Goal: Communication & Community: Answer question/provide support

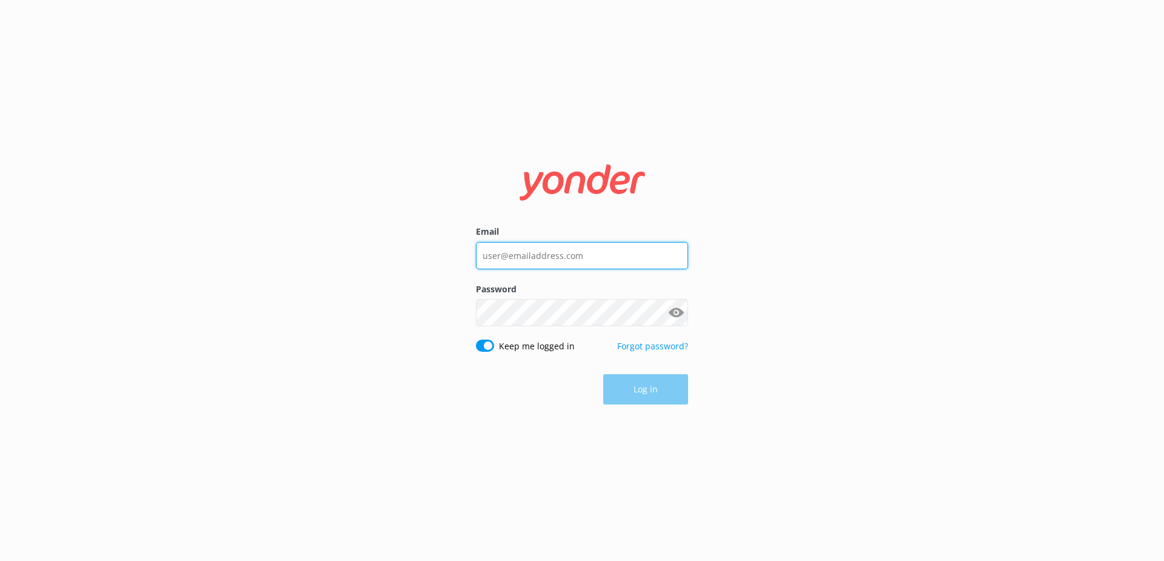
type input "contactsapb@gmail.com"
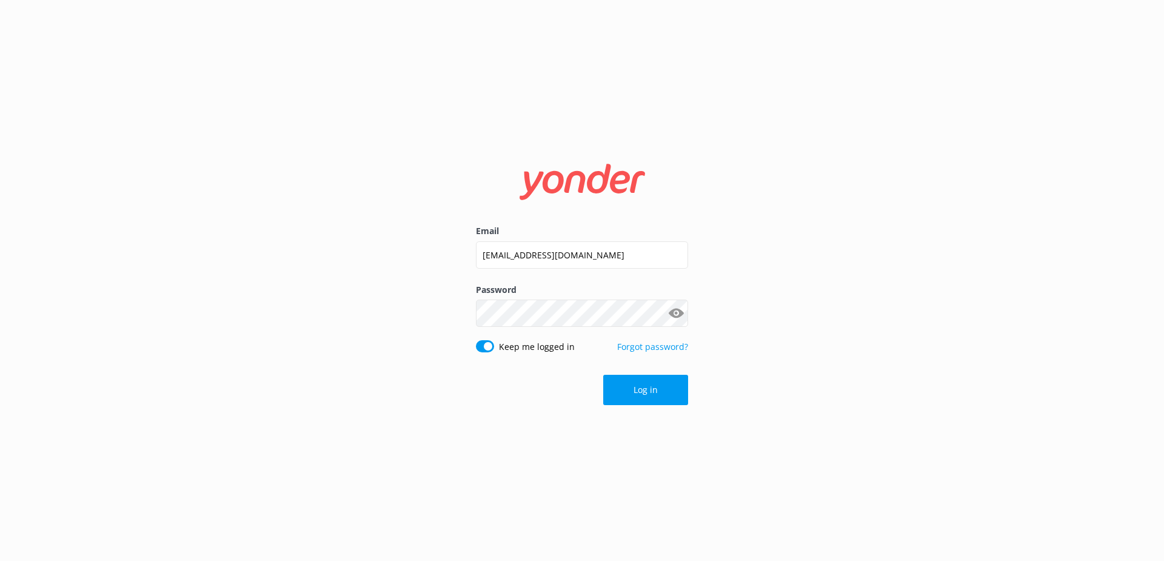
click at [717, 478] on div "Email contactsapb@gmail.com Password Show password Keep me logged in Forgot pas…" at bounding box center [582, 280] width 1164 height 561
click at [663, 397] on button "Log in" at bounding box center [645, 390] width 85 height 30
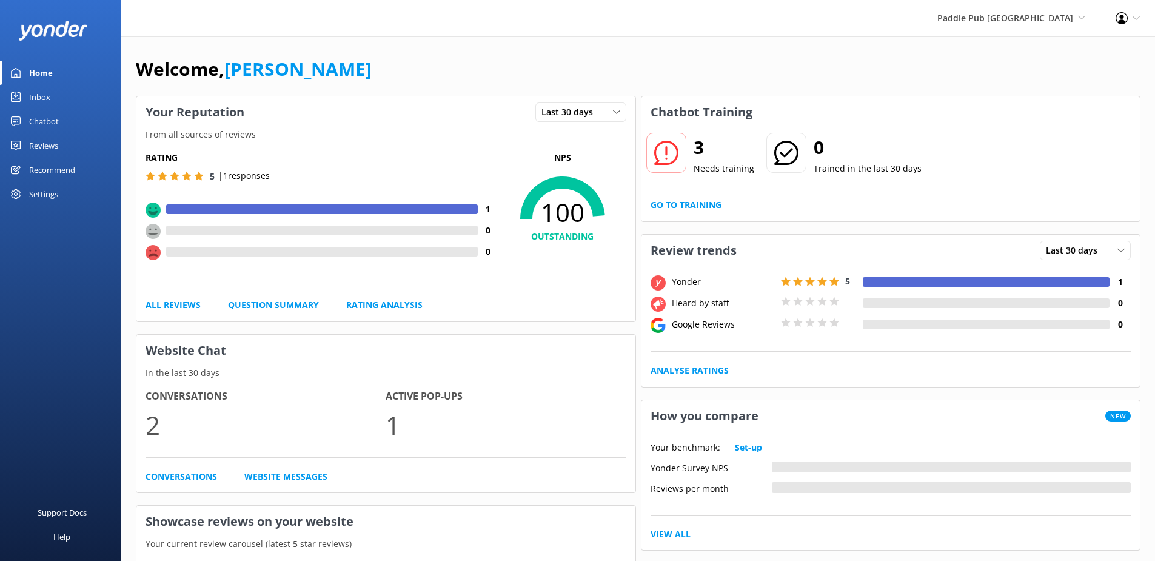
click at [580, 107] on span "Last 30 days" at bounding box center [570, 112] width 59 height 13
click at [438, 132] on p "From all sources of reviews" at bounding box center [385, 134] width 499 height 13
click at [1056, 20] on span "Paddle Pub [GEOGRAPHIC_DATA]" at bounding box center [1005, 18] width 136 height 12
click at [1047, 80] on link "Paddle Pub [GEOGRAPHIC_DATA]" at bounding box center [1040, 98] width 121 height 40
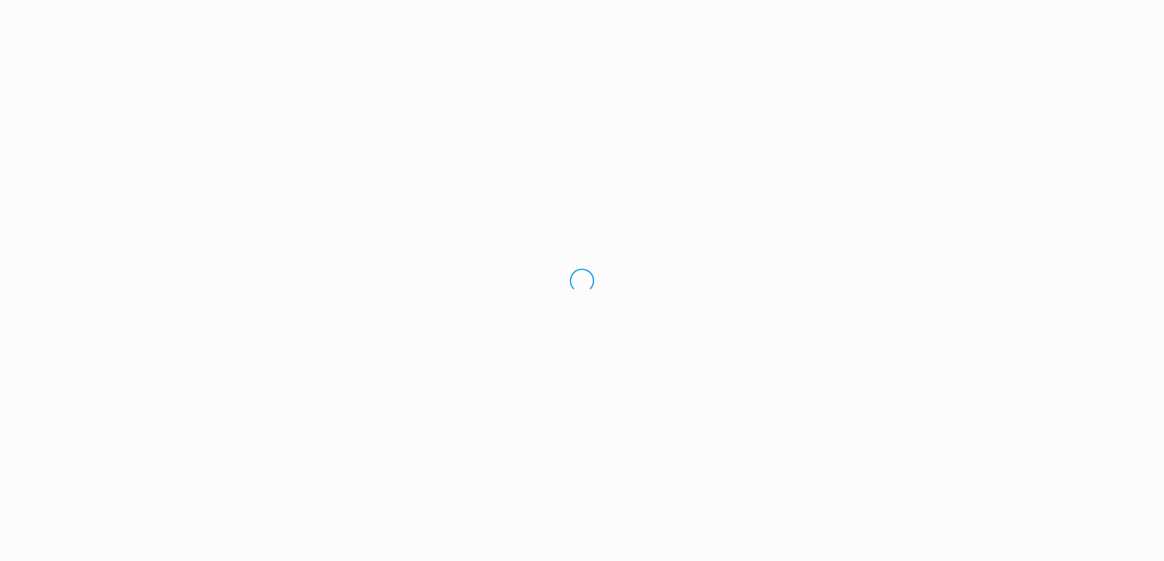
click at [686, 207] on div "Loading.." at bounding box center [582, 280] width 1164 height 561
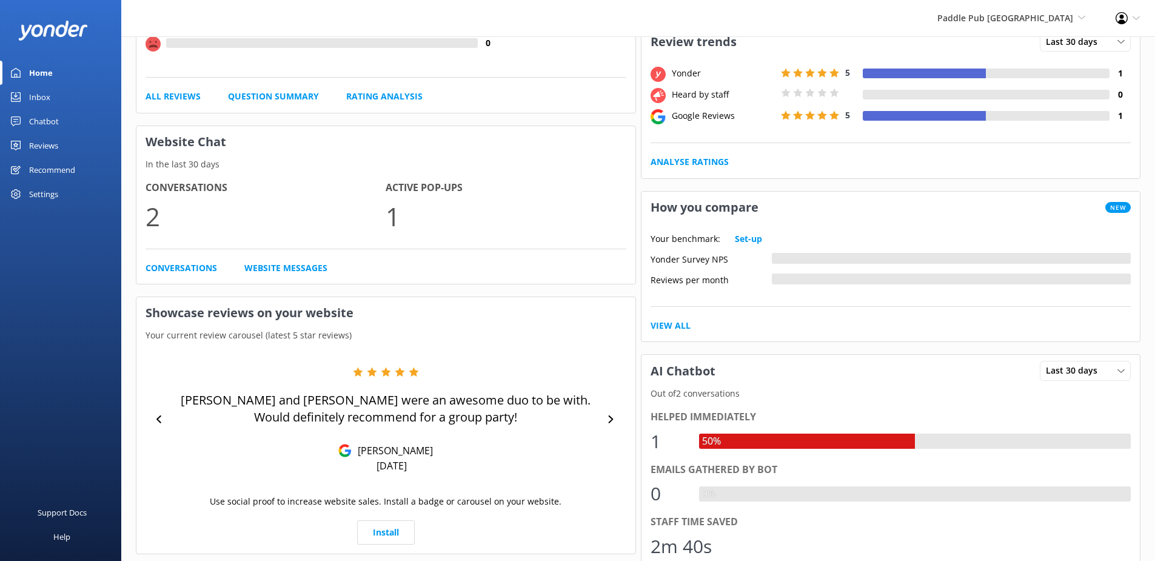
scroll to position [210, 0]
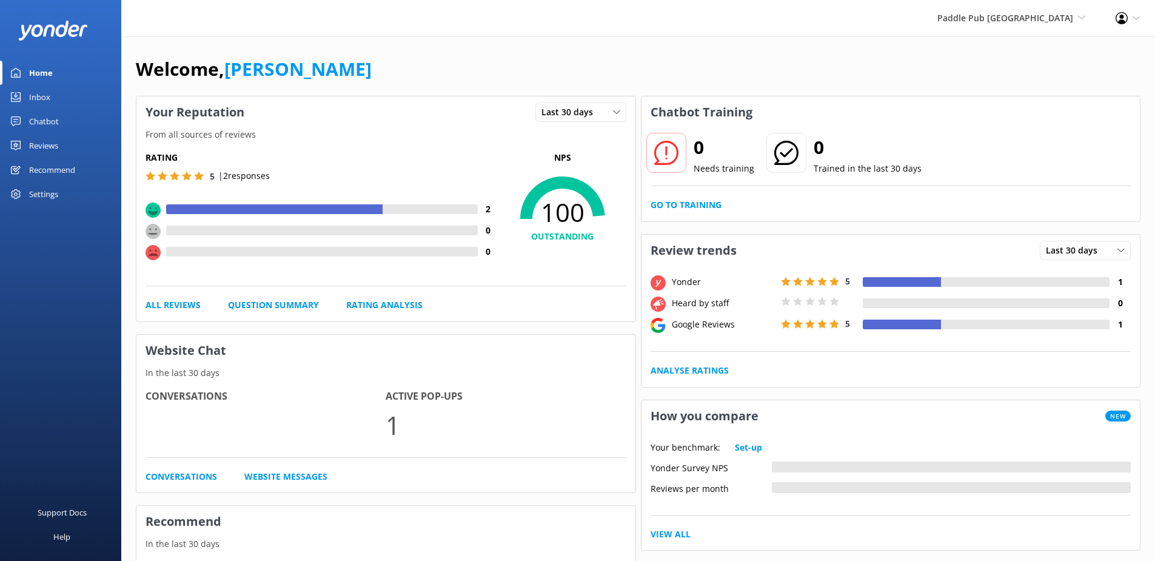
click at [1052, 19] on span "Paddle Pub [GEOGRAPHIC_DATA]" at bounding box center [1005, 18] width 136 height 12
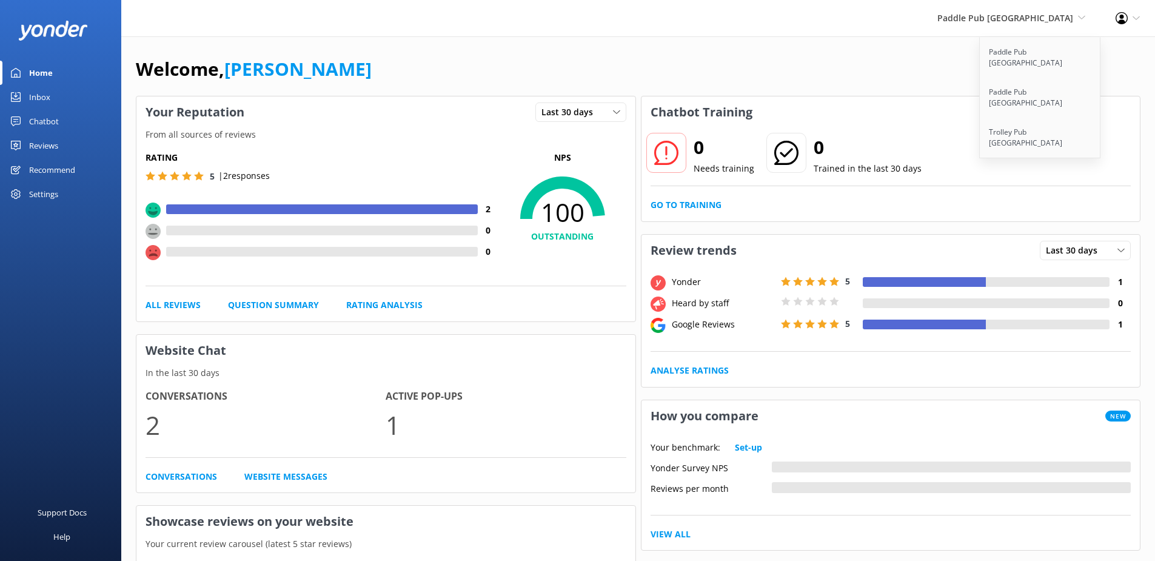
click at [1042, 47] on link "Paddle Pub [GEOGRAPHIC_DATA]" at bounding box center [1040, 58] width 121 height 40
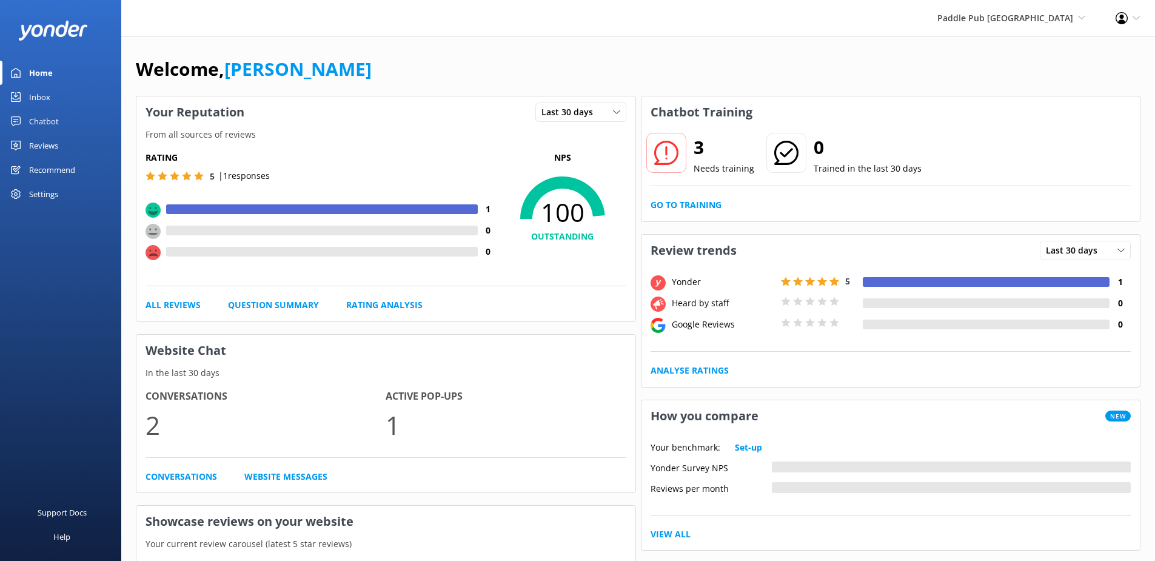
click at [688, 201] on link "Go to Training" at bounding box center [686, 204] width 71 height 13
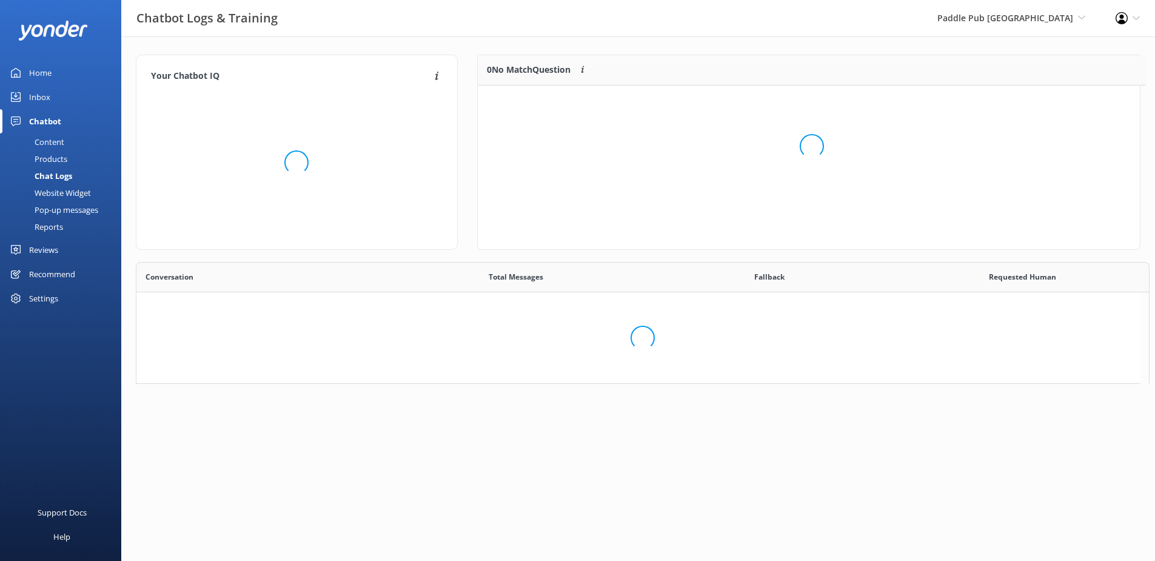
scroll to position [416, 994]
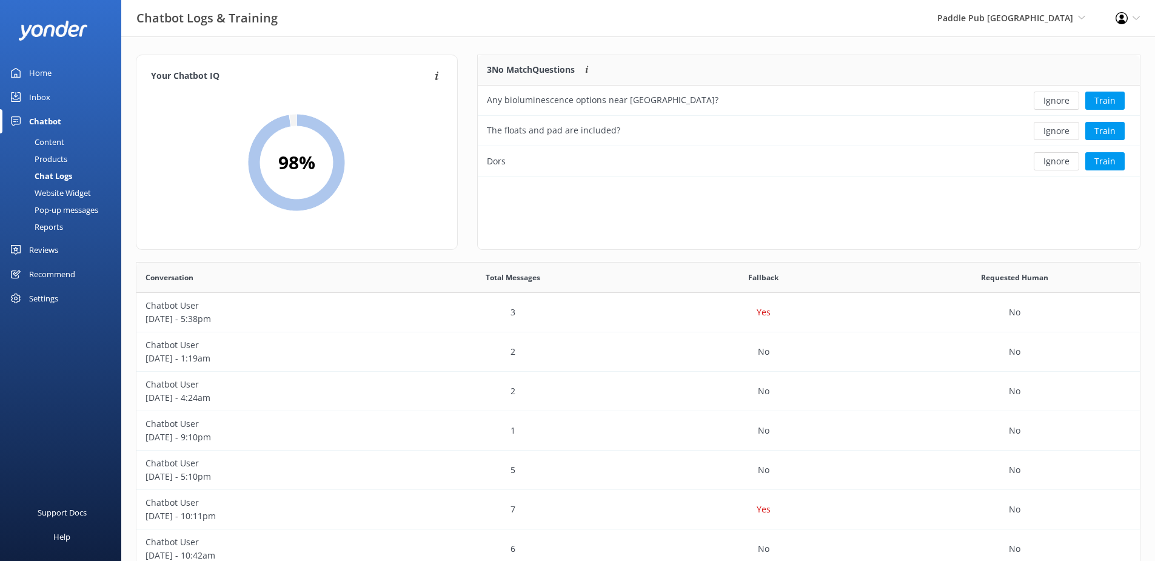
click at [1062, 107] on button "Ignore" at bounding box center [1056, 101] width 45 height 18
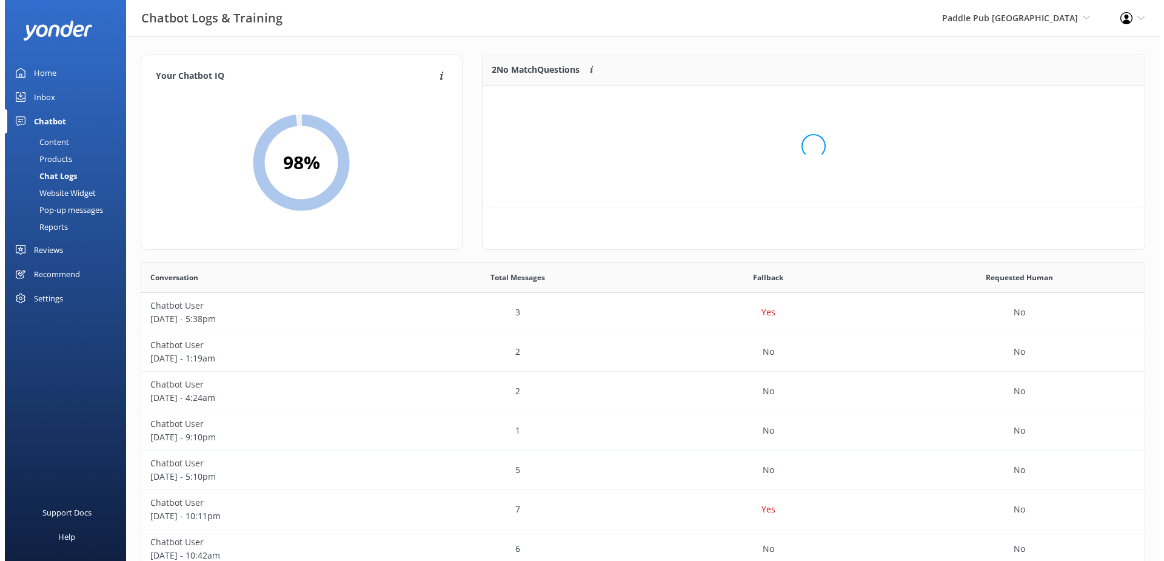
scroll to position [82, 653]
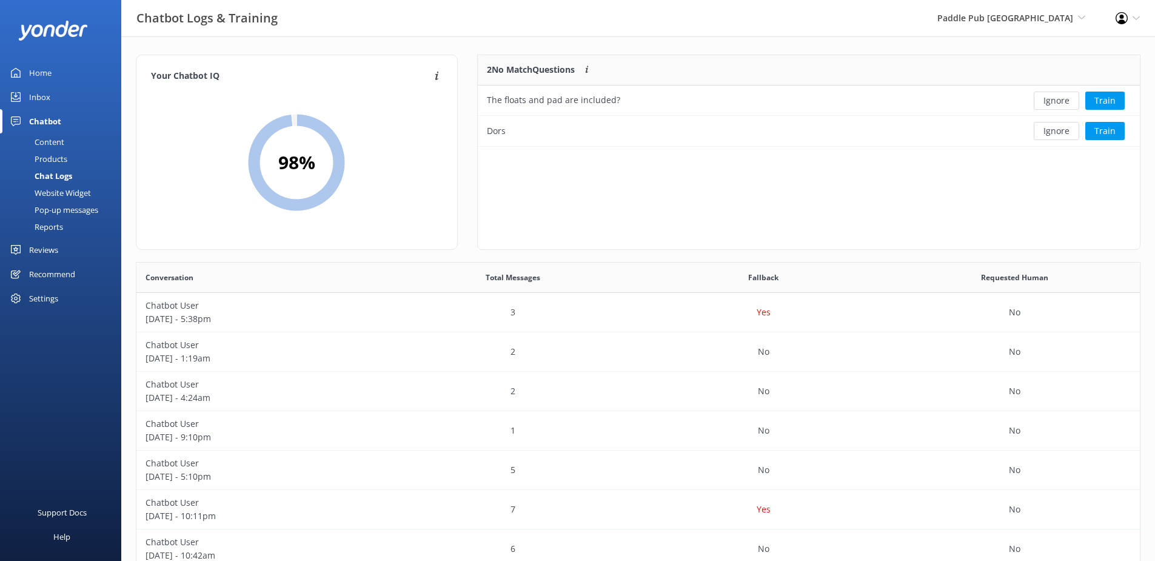
click at [1091, 101] on button "Train" at bounding box center [1104, 101] width 39 height 18
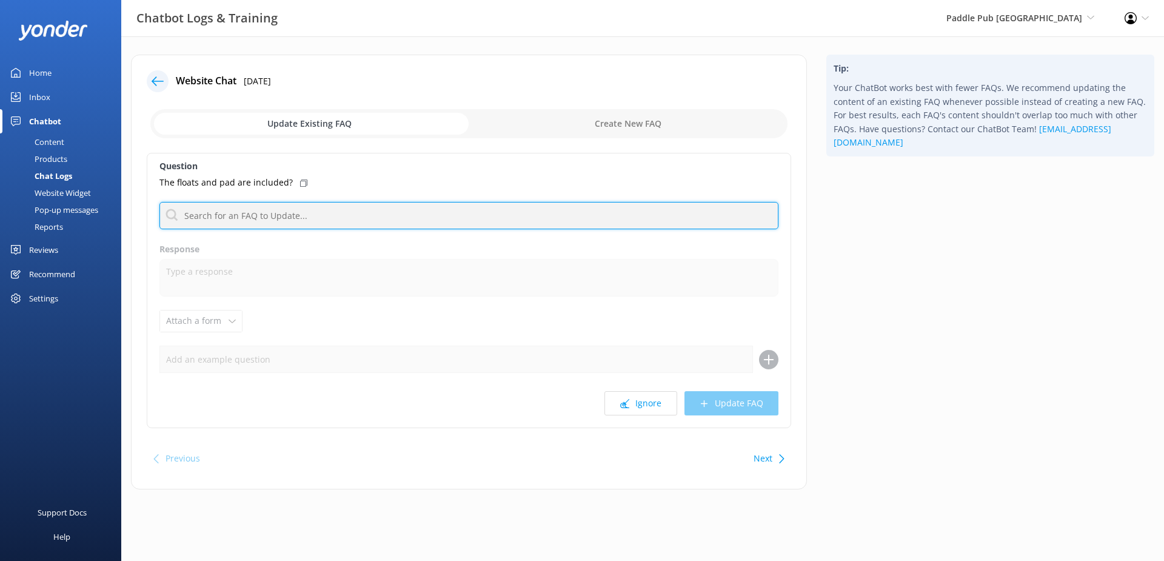
click at [266, 213] on input "text" at bounding box center [468, 215] width 619 height 27
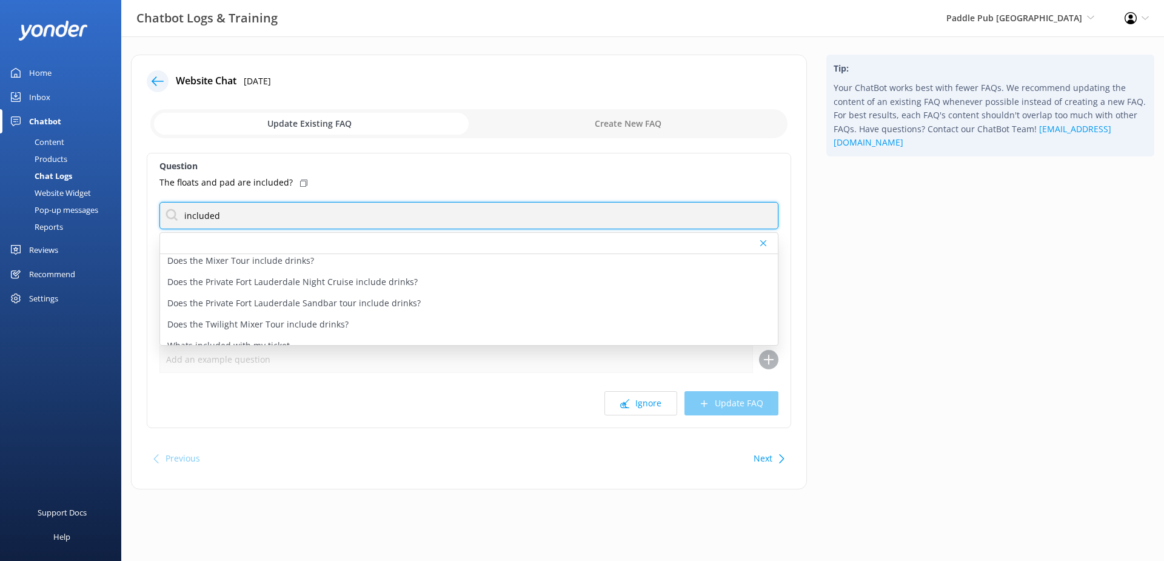
scroll to position [36, 0]
click at [297, 212] on input "included" at bounding box center [468, 215] width 619 height 27
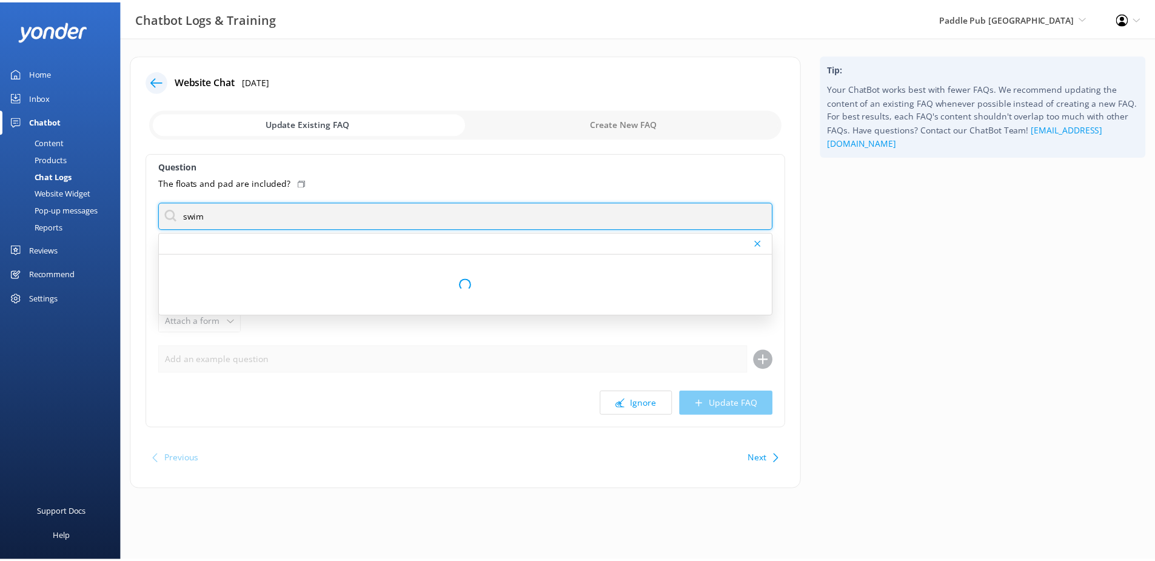
scroll to position [0, 0]
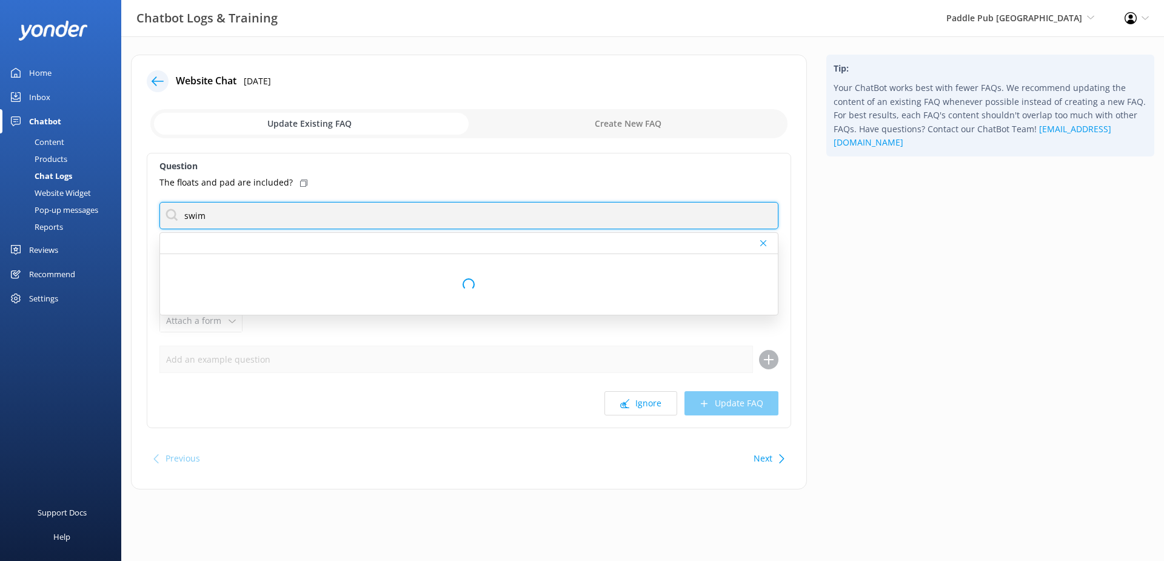
type input "swim"
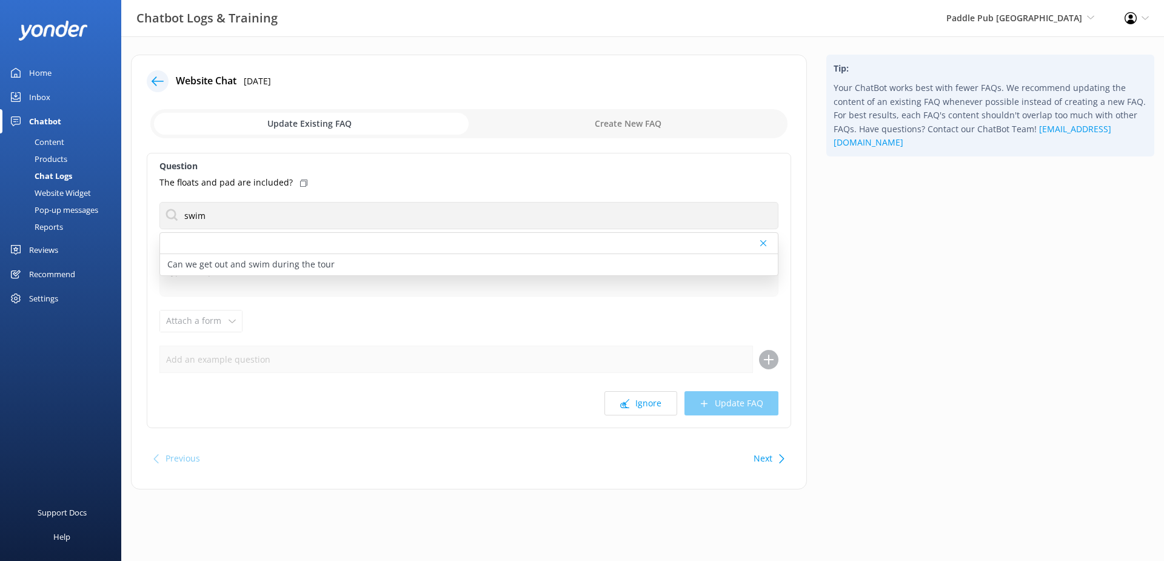
click at [297, 263] on p "Can we get out and swim during the tour" at bounding box center [250, 264] width 167 height 13
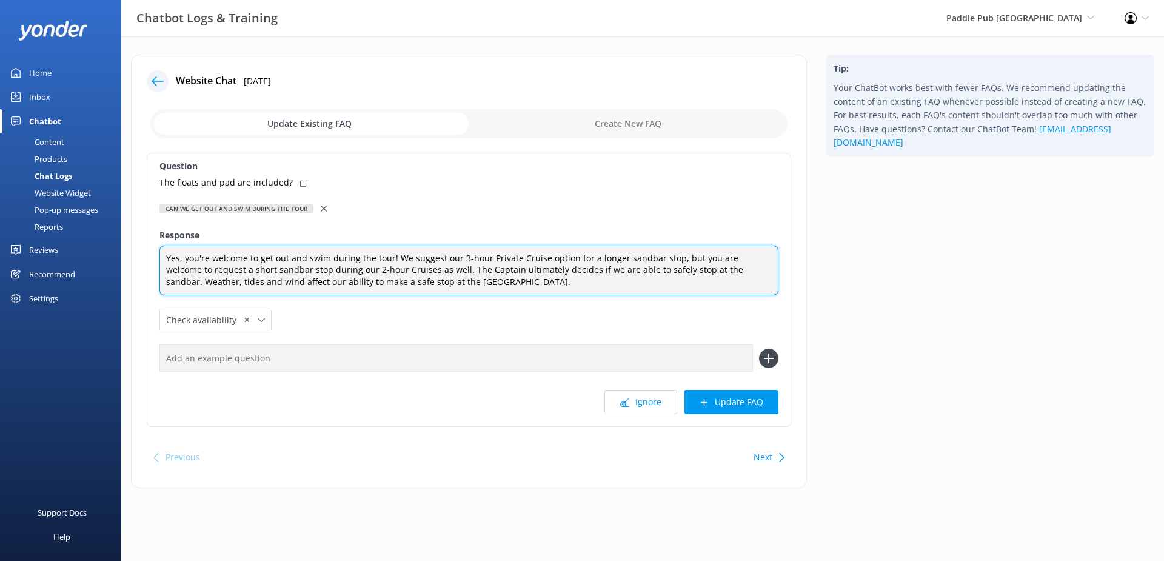
click at [297, 263] on textarea "Yes, you're welcome to get out and swim during the tour! We suggest our 3-hour …" at bounding box center [468, 271] width 619 height 50
click at [360, 275] on textarea "Yes, you're welcome to get out and swim during the tour! We suggest our 3-hour …" at bounding box center [468, 271] width 619 height 50
click at [419, 291] on textarea "Yes, you're welcome to get out and swim during the tour! We suggest our 3-hour …" at bounding box center [468, 271] width 619 height 50
click at [418, 267] on textarea "Yes, you're welcome to get out and swim during the tour! We suggest our 3-hour …" at bounding box center [468, 271] width 619 height 50
click at [420, 276] on textarea "Yes, you're welcome to get out and swim during the tour! We suggest our 3-hour …" at bounding box center [468, 271] width 619 height 50
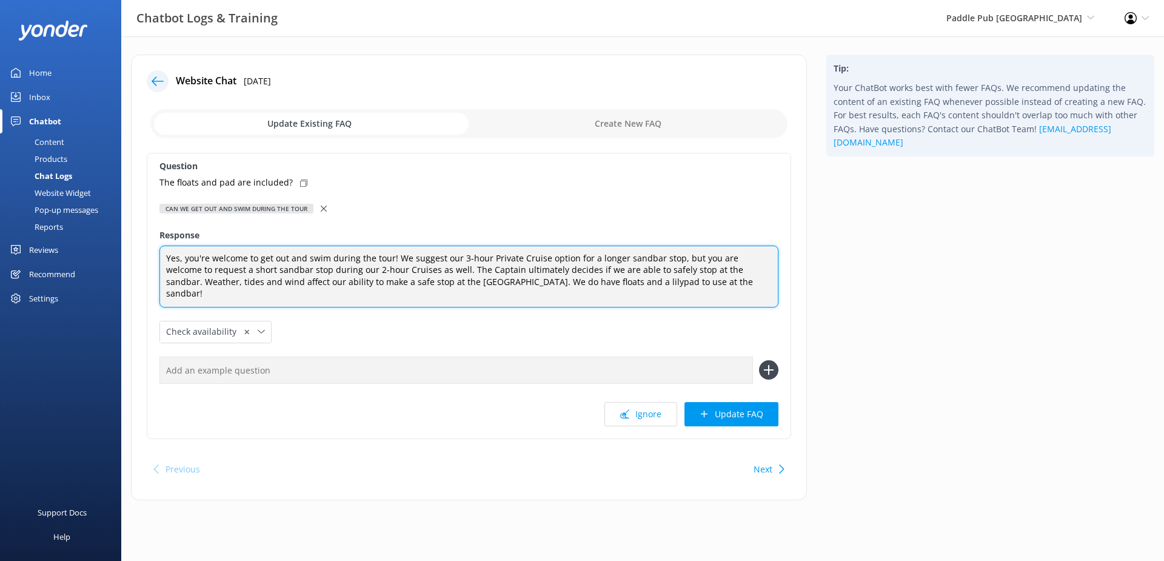
click at [458, 285] on textarea "Yes, you're welcome to get out and swim during the tour! We suggest our 3-hour …" at bounding box center [468, 277] width 619 height 62
type textarea "Yes, you're welcome to get out and swim during the tour! We suggest our 3-hour …"
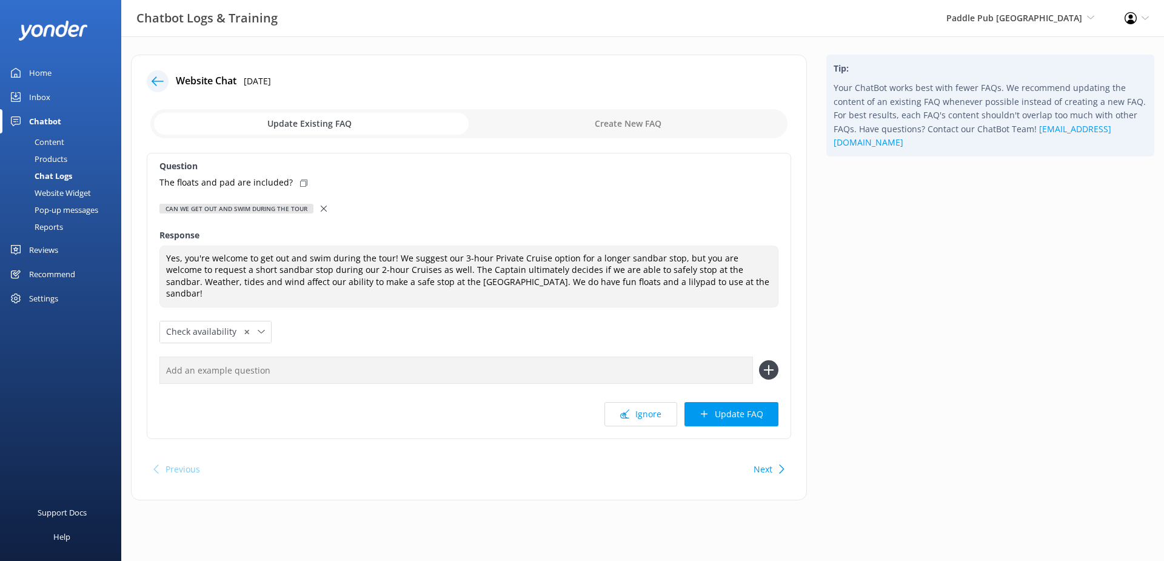
click at [300, 181] on icon at bounding box center [303, 182] width 7 height 7
click at [243, 357] on input "text" at bounding box center [456, 370] width 594 height 27
paste input "The floats and pad are included?"
type input "The floats and pad are included?"
click at [769, 365] on use at bounding box center [768, 370] width 10 height 10
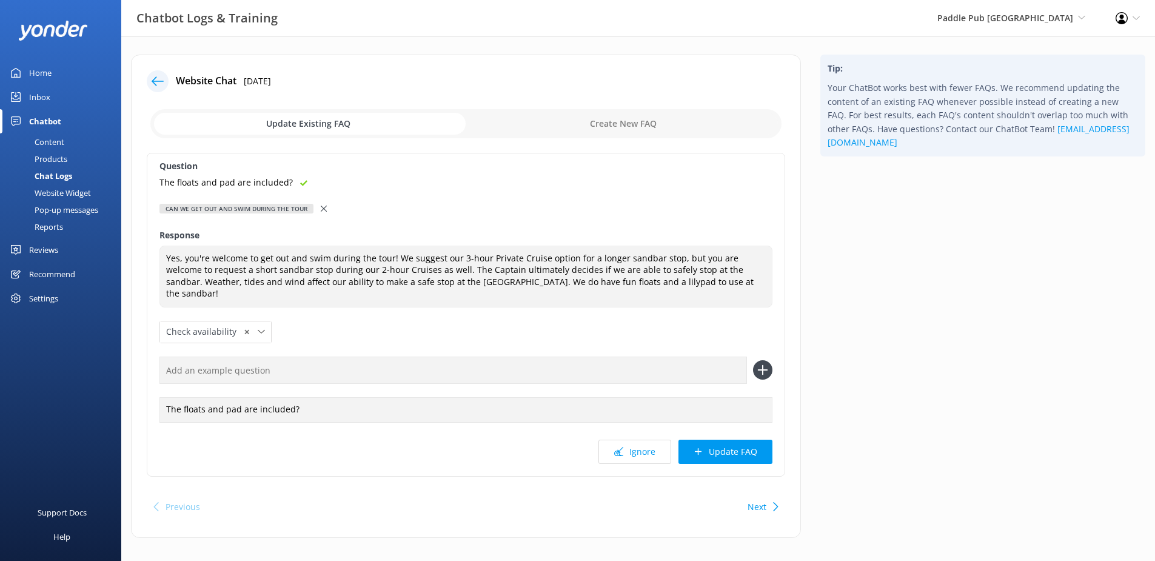
click at [721, 440] on button "Update FAQ" at bounding box center [726, 452] width 94 height 24
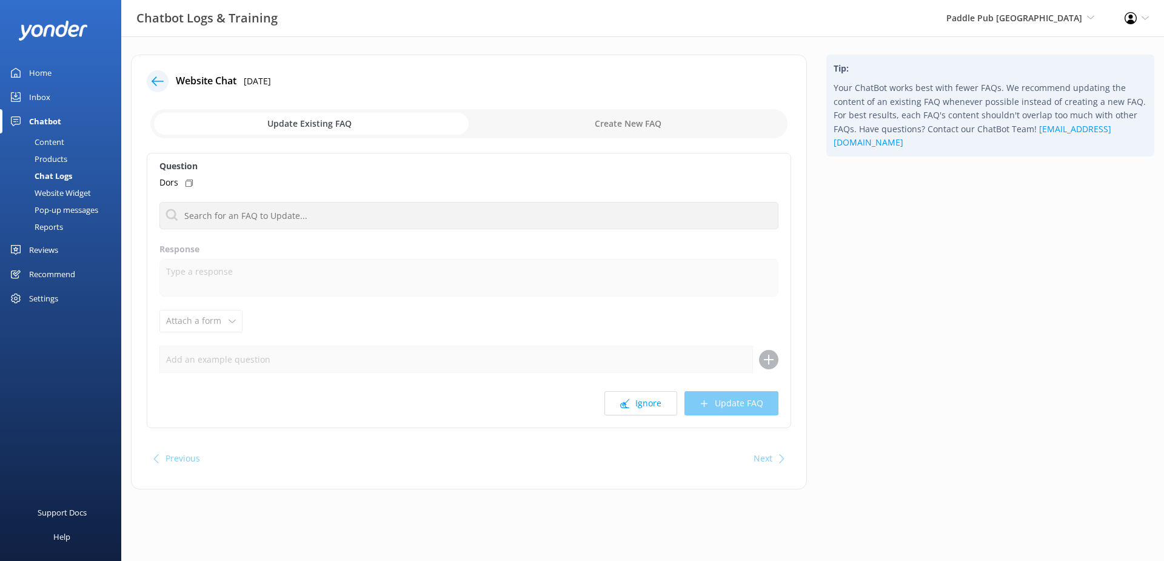
click at [155, 81] on icon at bounding box center [158, 81] width 12 height 12
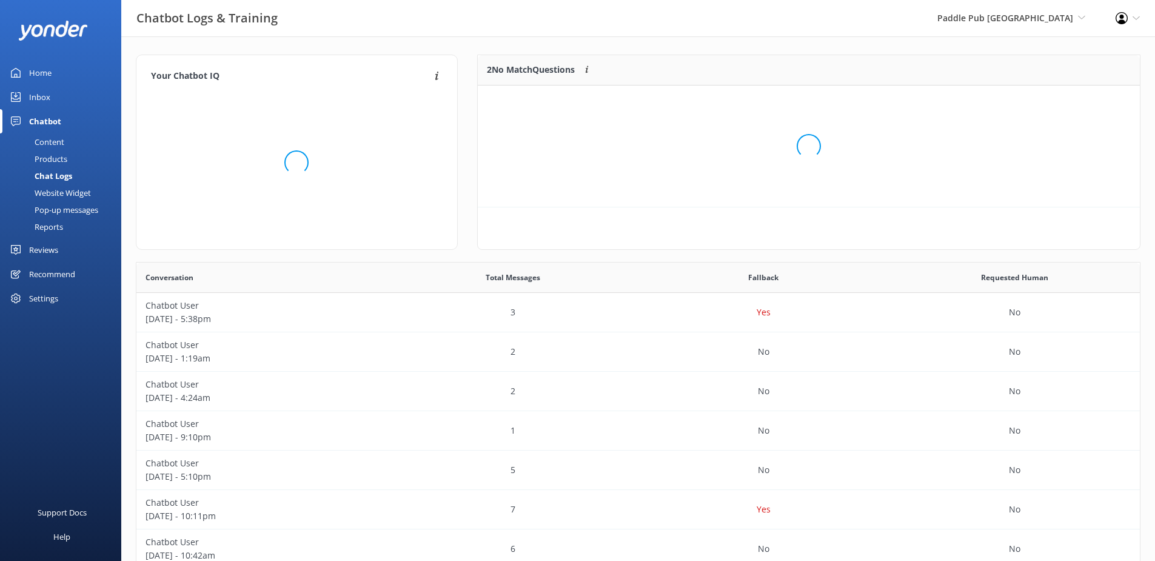
scroll to position [52, 653]
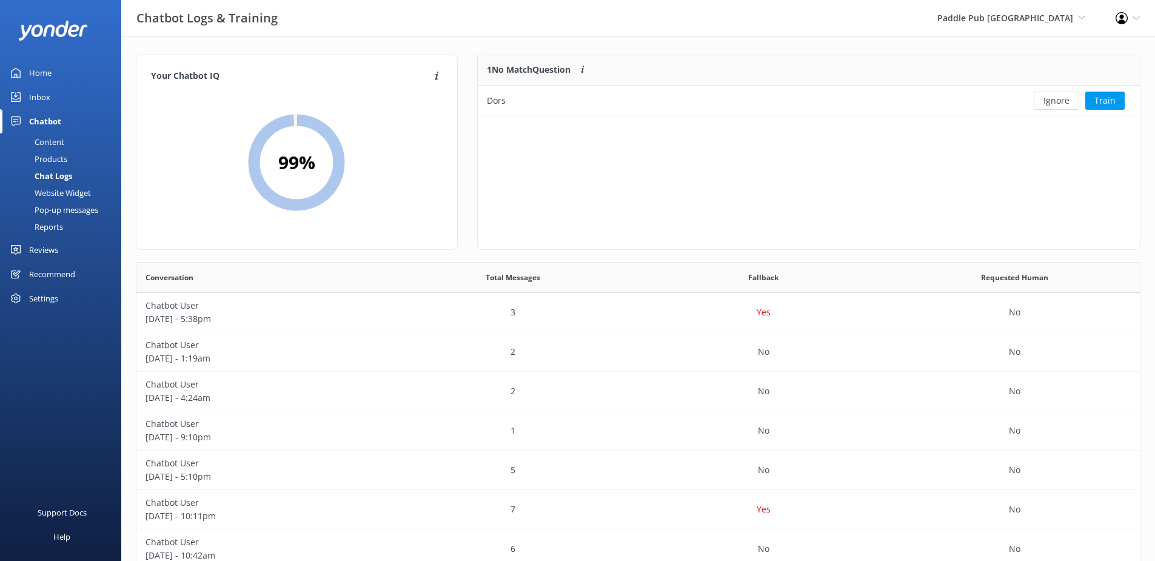
click at [1050, 99] on button "Ignore" at bounding box center [1056, 101] width 45 height 18
click at [1058, 30] on div "Paddle Pub Fort Lauderdale Paddle Pub Fort Lauderdale Paddle Pub Clearwater Bea…" at bounding box center [1011, 18] width 178 height 36
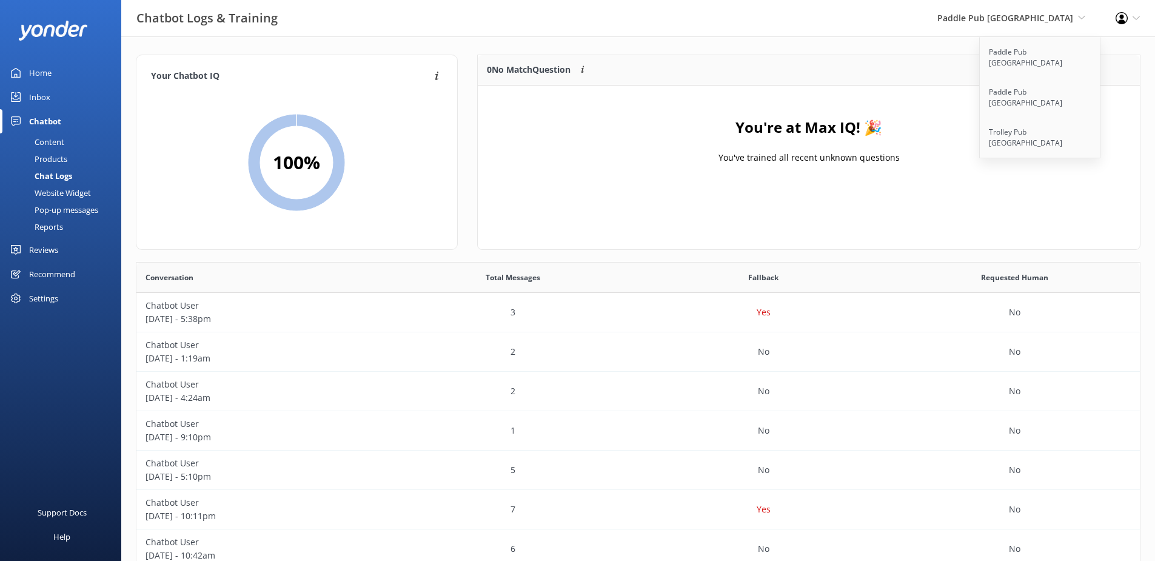
click at [1043, 78] on link "Paddle Pub [GEOGRAPHIC_DATA]" at bounding box center [1040, 98] width 121 height 40
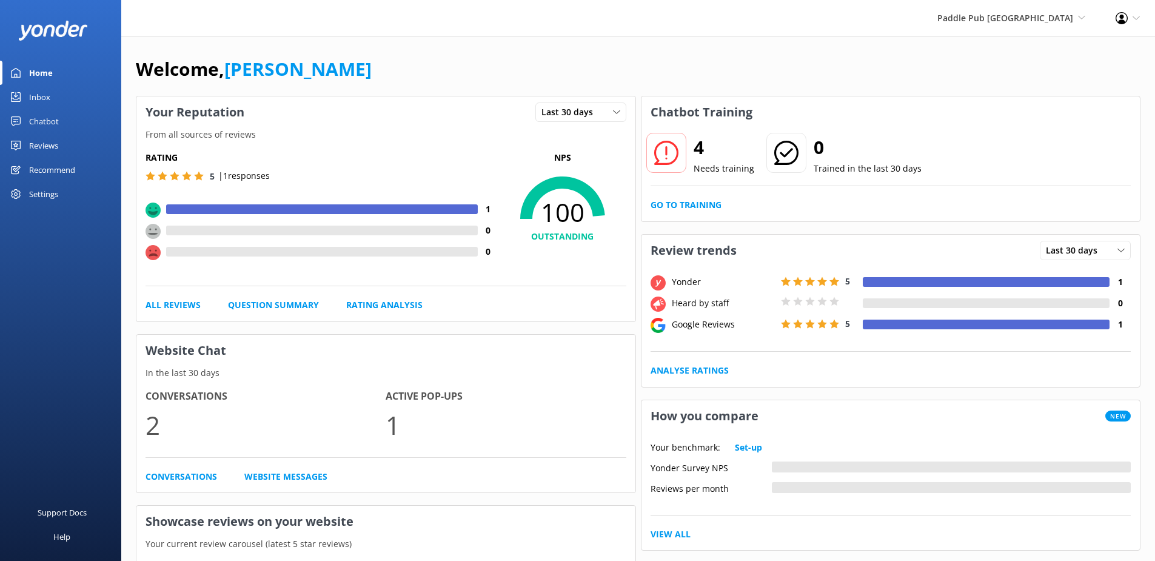
click at [681, 197] on div "4 Needs training 0 Trained in the last 30 days Go to Training" at bounding box center [891, 174] width 499 height 93
click at [681, 201] on link "Go to Training" at bounding box center [686, 204] width 71 height 13
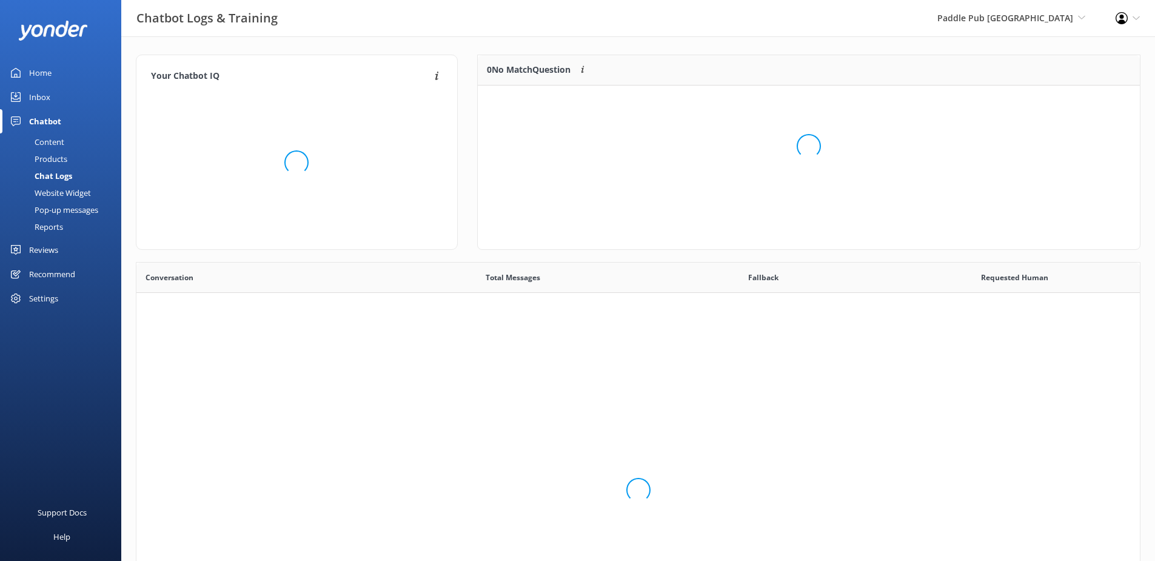
scroll to position [143, 653]
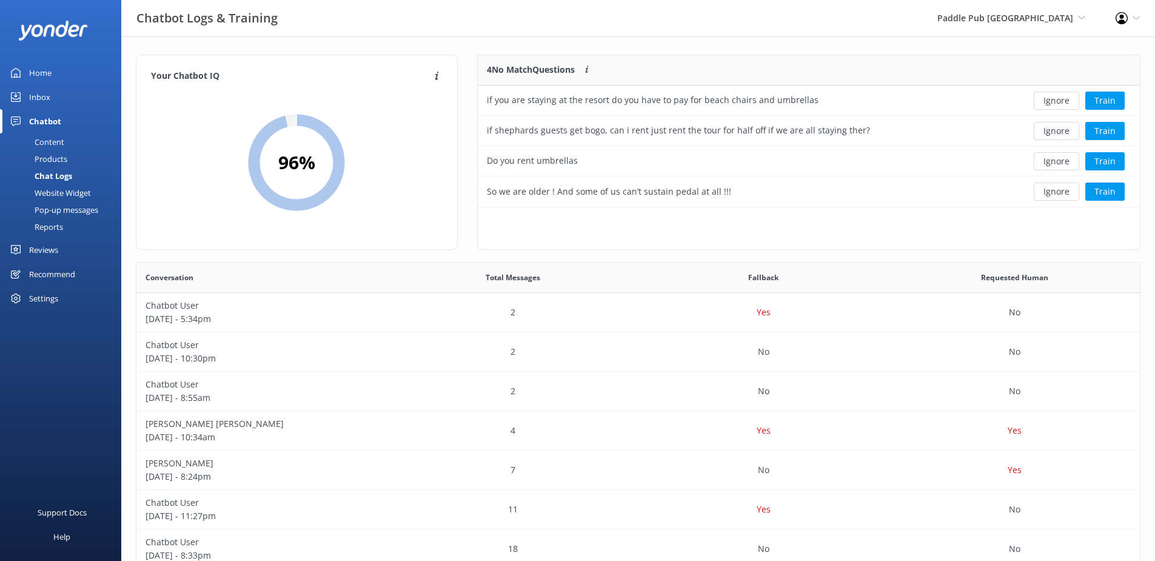
click at [1054, 103] on button "Ignore" at bounding box center [1056, 101] width 45 height 18
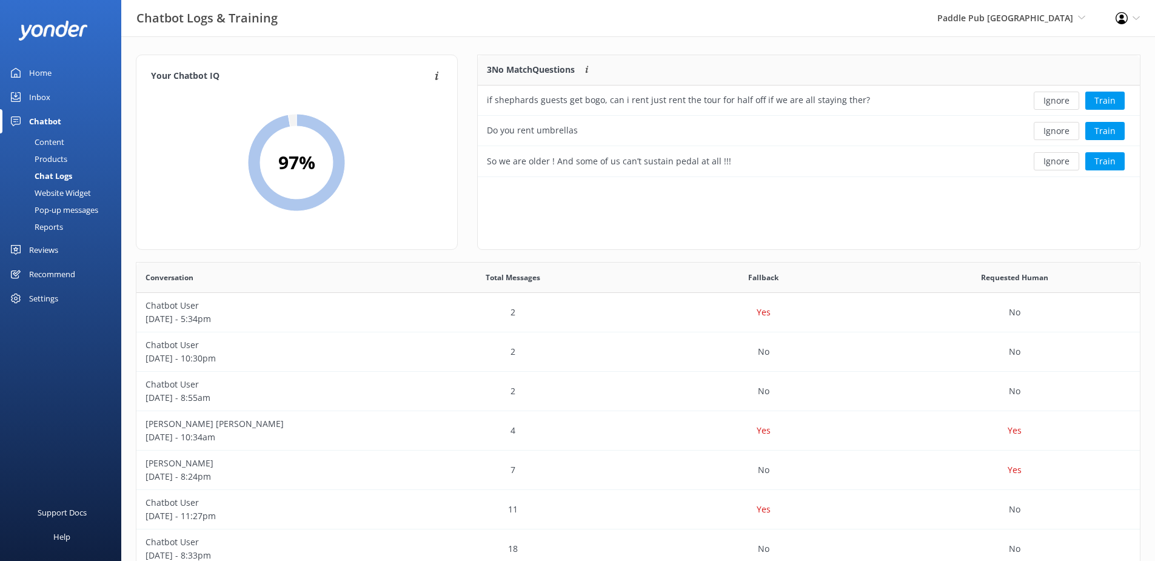
scroll to position [113, 653]
click at [1048, 99] on button "Ignore" at bounding box center [1056, 101] width 45 height 18
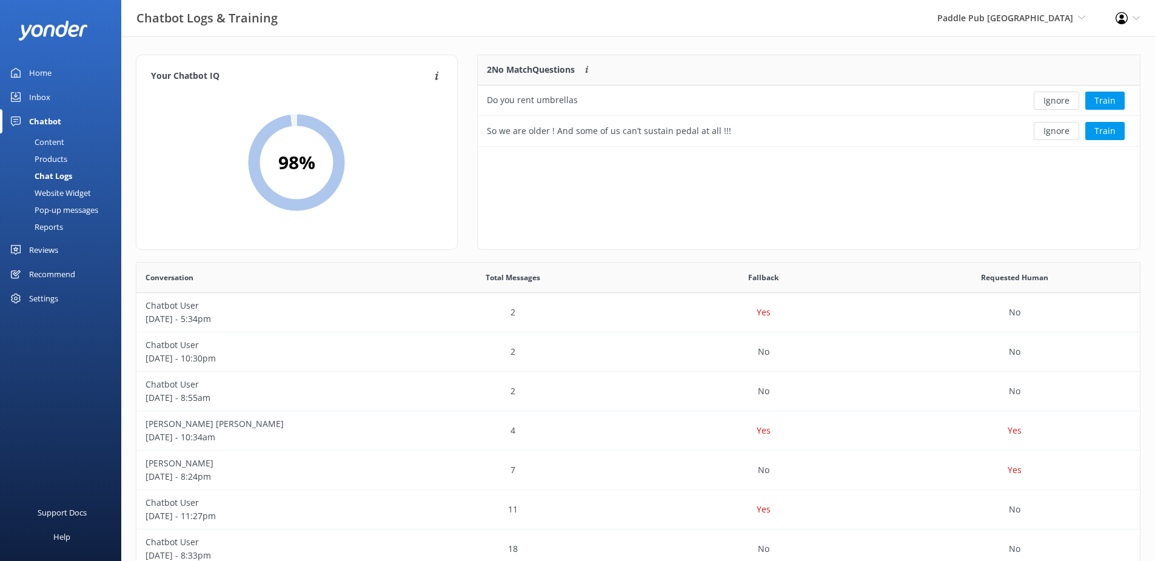
scroll to position [82, 653]
click at [1048, 102] on button "Ignore" at bounding box center [1056, 101] width 45 height 18
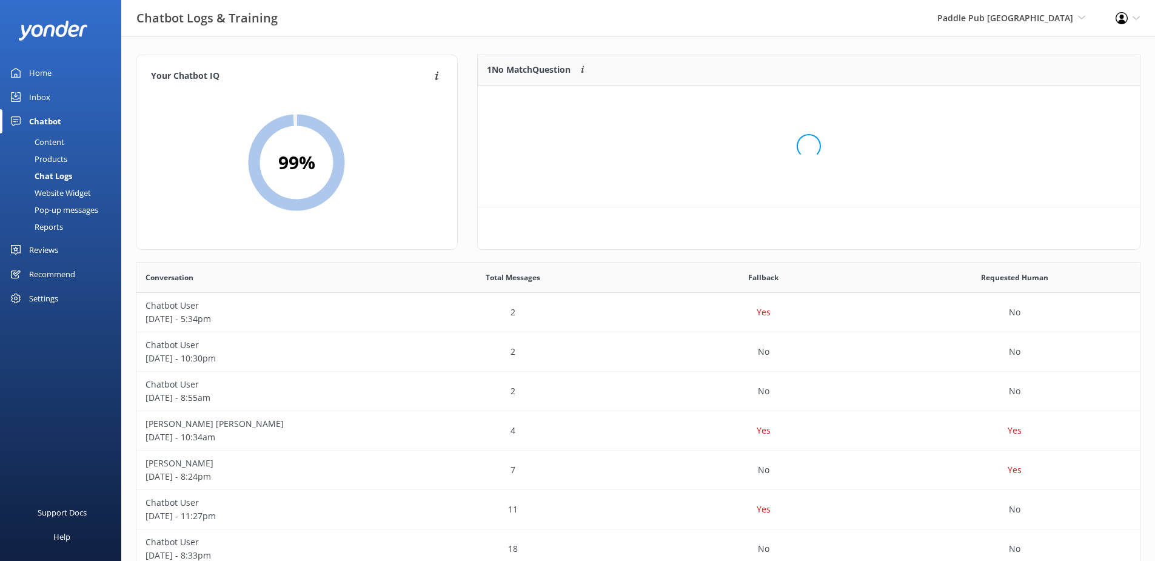
scroll to position [52, 653]
click at [1095, 97] on button "Train" at bounding box center [1104, 101] width 39 height 18
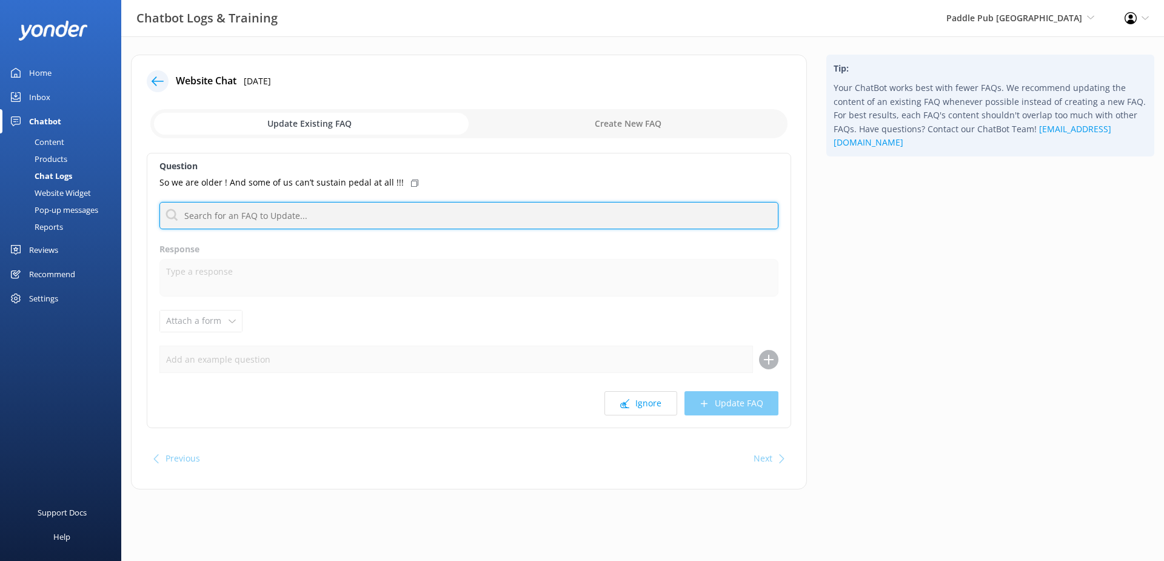
click at [350, 218] on input "text" at bounding box center [468, 215] width 619 height 27
type input "pedal"
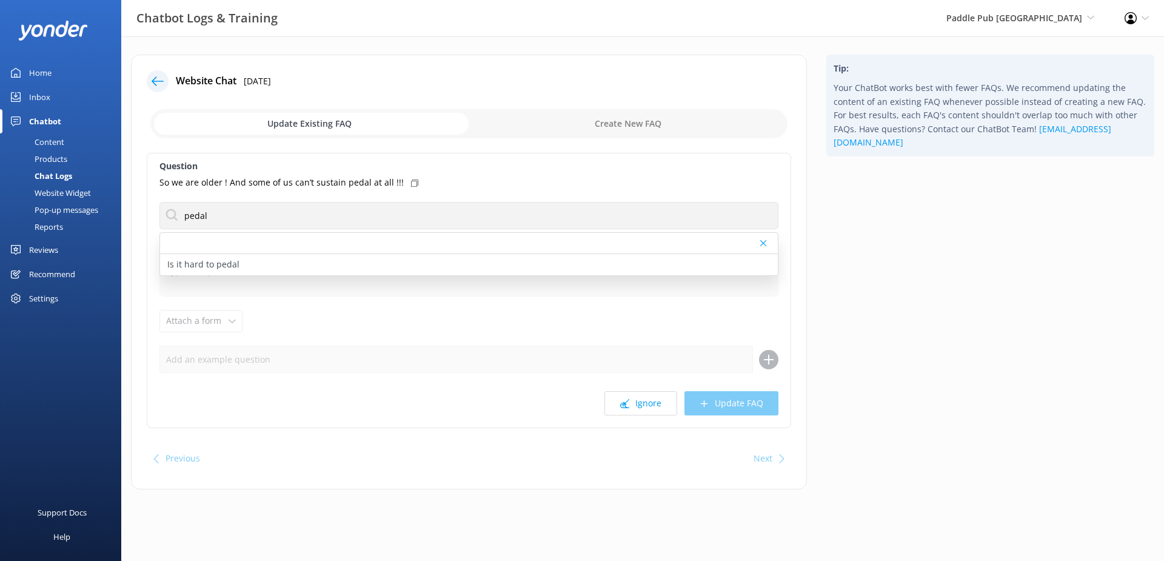
click at [278, 258] on div "Is it hard to pedal" at bounding box center [469, 264] width 618 height 21
type textarea "The waters are very calm so it is not difficult to pedal. We do have a motor th…"
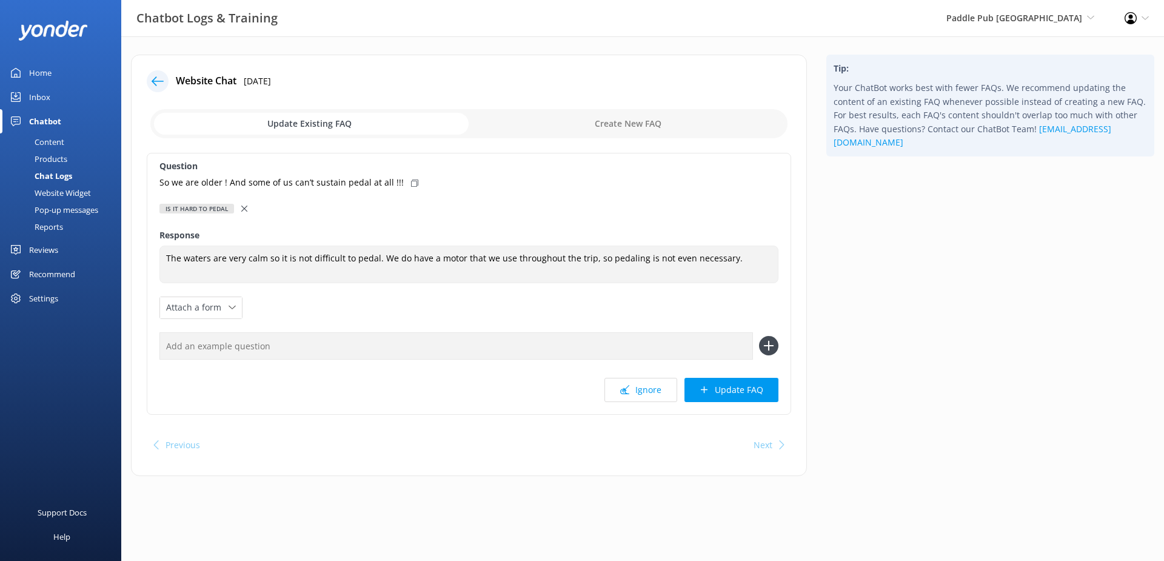
click at [411, 179] on use at bounding box center [414, 182] width 7 height 7
click at [196, 350] on input "text" at bounding box center [456, 345] width 594 height 27
paste input "So we are older ! And some of us can’t sustain pedal at all !!!"
type input "So we are older ! And some of us can’t sustain pedal at all !!!"
click at [779, 339] on div "Question So we are older ! And some of us can’t sustain pedal at all !!! Is it …" at bounding box center [469, 284] width 645 height 262
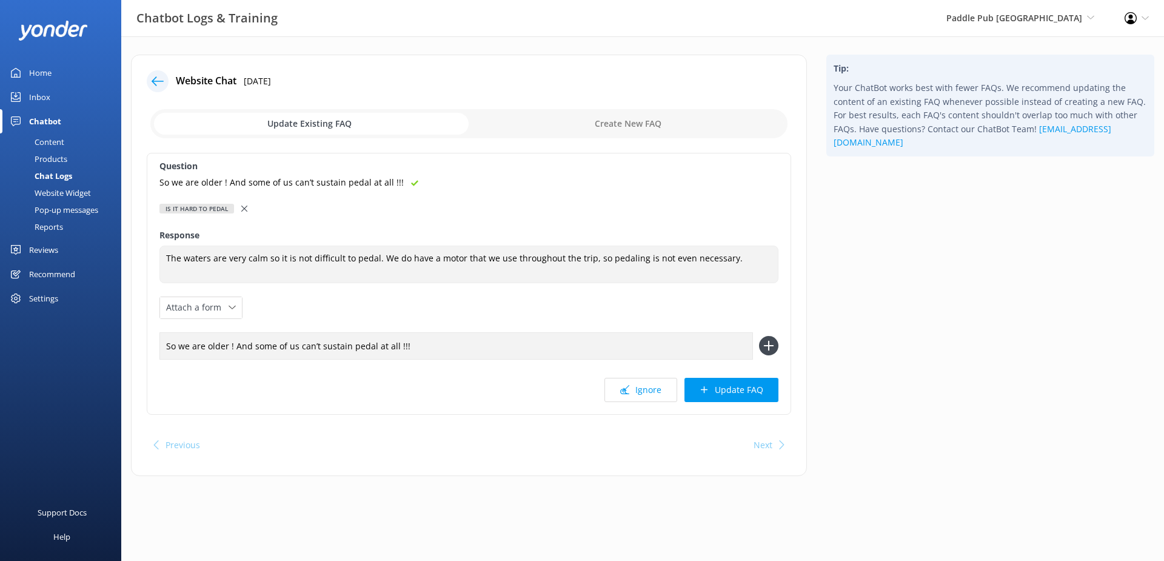
click at [777, 341] on icon at bounding box center [768, 345] width 19 height 19
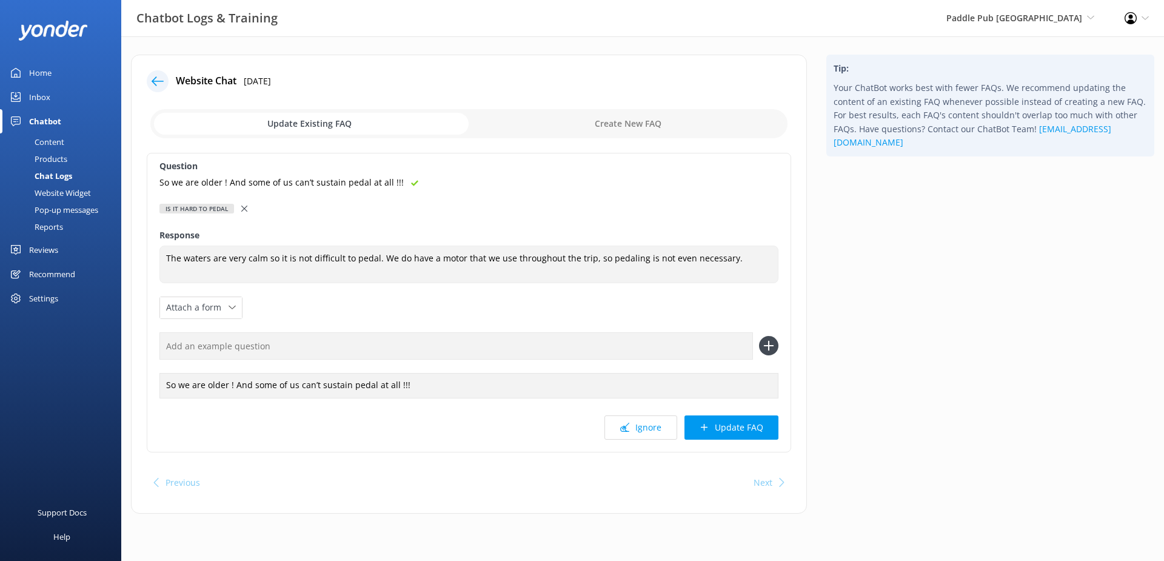
click at [743, 423] on button "Update FAQ" at bounding box center [732, 427] width 94 height 24
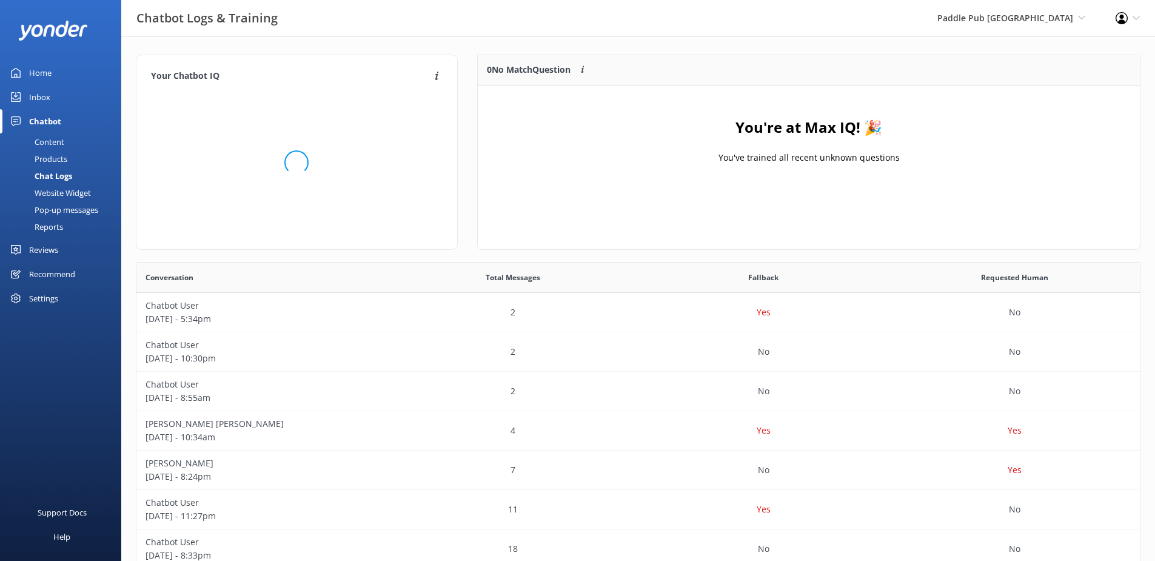
scroll to position [142, 653]
click at [1037, 8] on div "Paddle Pub Clearwater Beach Paddle Pub Fort Lauderdale Paddle Pub Clearwater Be…" at bounding box center [1011, 18] width 178 height 36
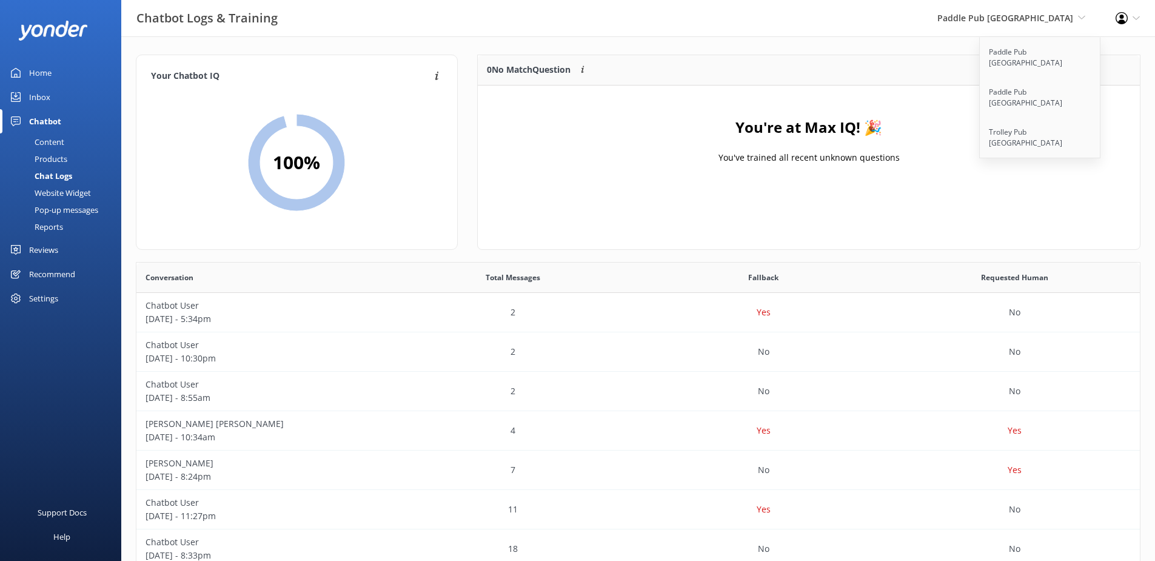
click at [1017, 118] on link "Trolley Pub [GEOGRAPHIC_DATA]" at bounding box center [1040, 138] width 121 height 40
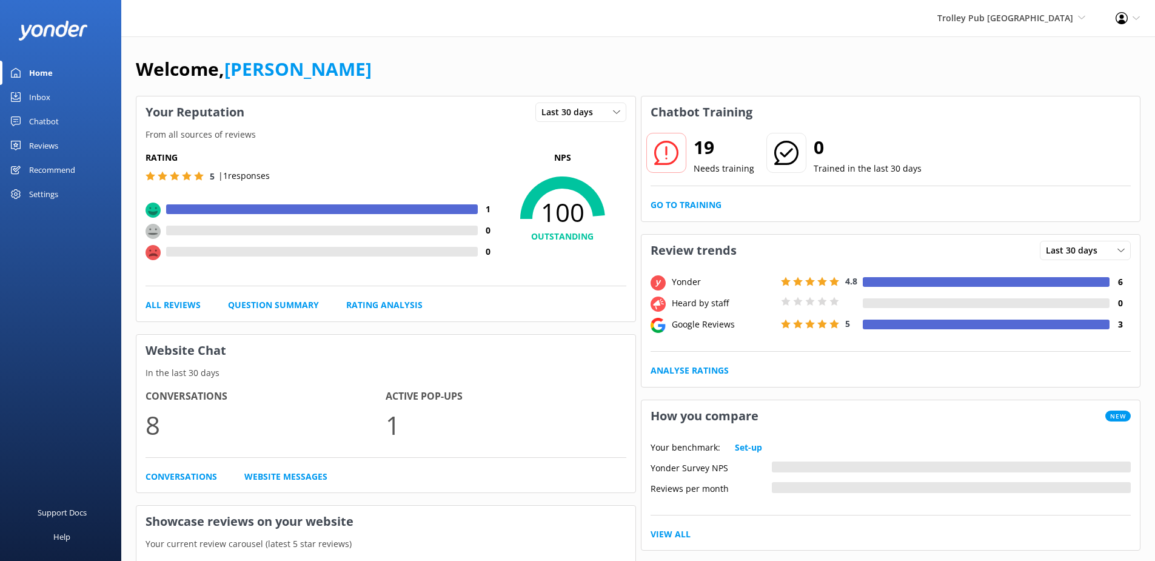
click at [708, 199] on link "Go to Training" at bounding box center [686, 204] width 71 height 13
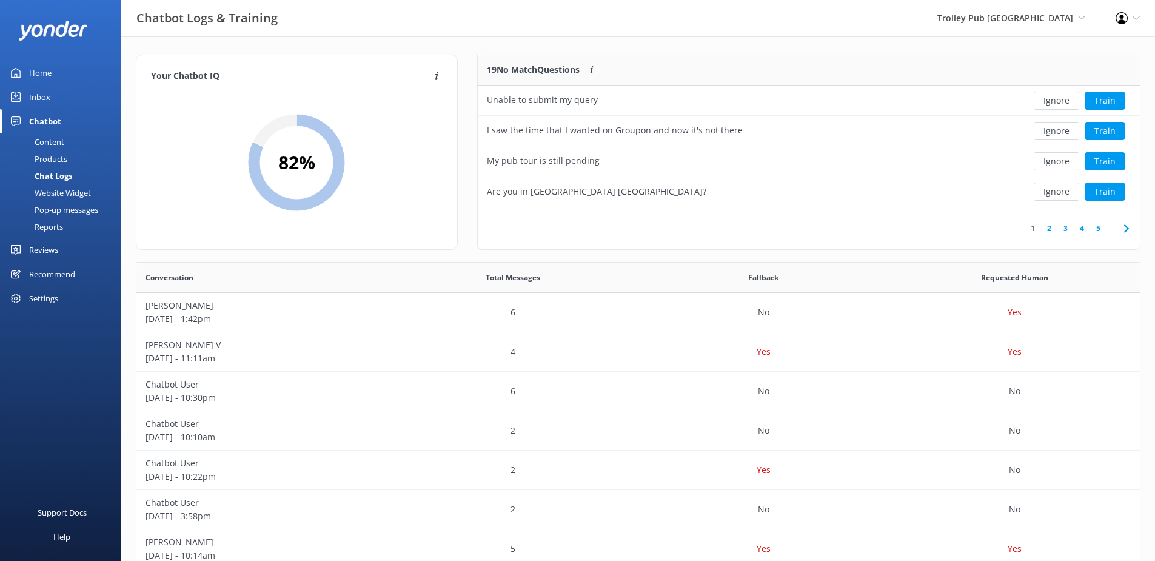
click at [1124, 223] on icon at bounding box center [1126, 228] width 15 height 15
click at [44, 251] on div "Reviews" at bounding box center [43, 250] width 29 height 24
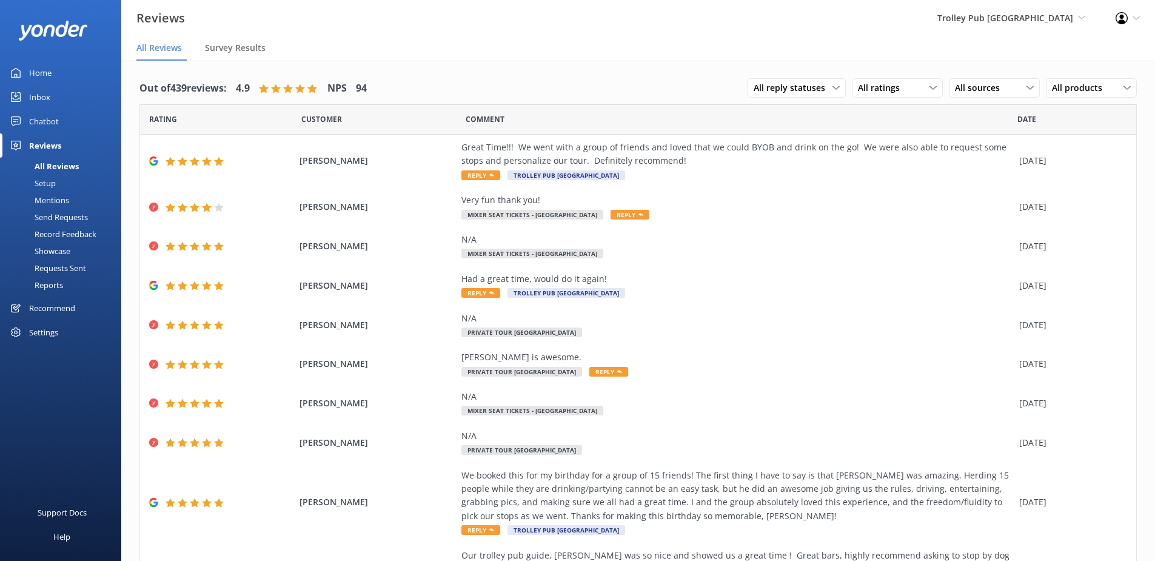
scroll to position [88, 0]
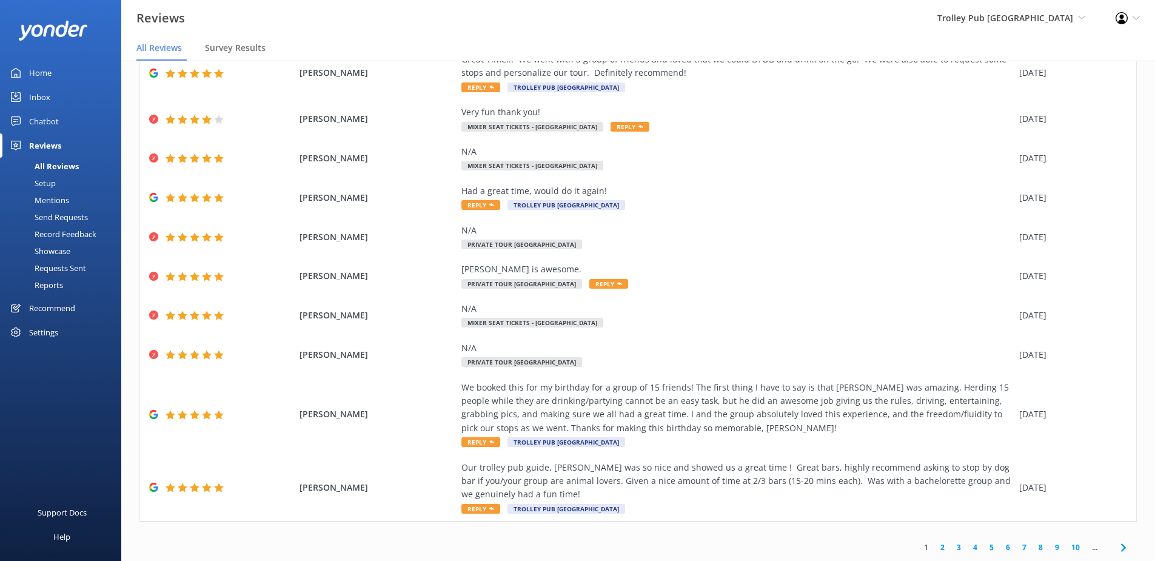
click at [1121, 538] on span at bounding box center [1123, 547] width 27 height 27
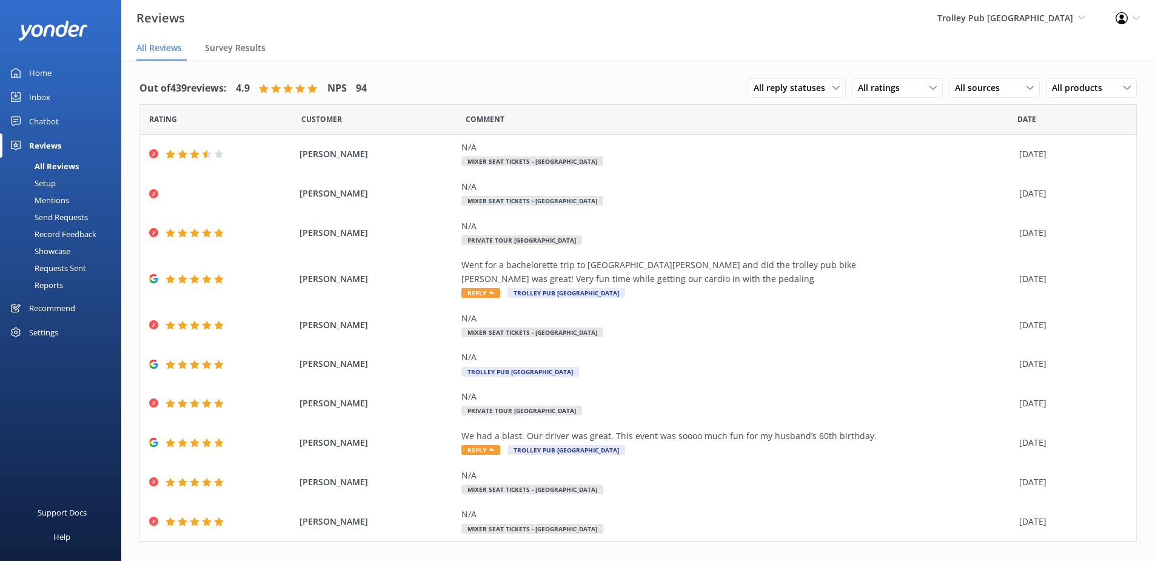
scroll to position [20, 0]
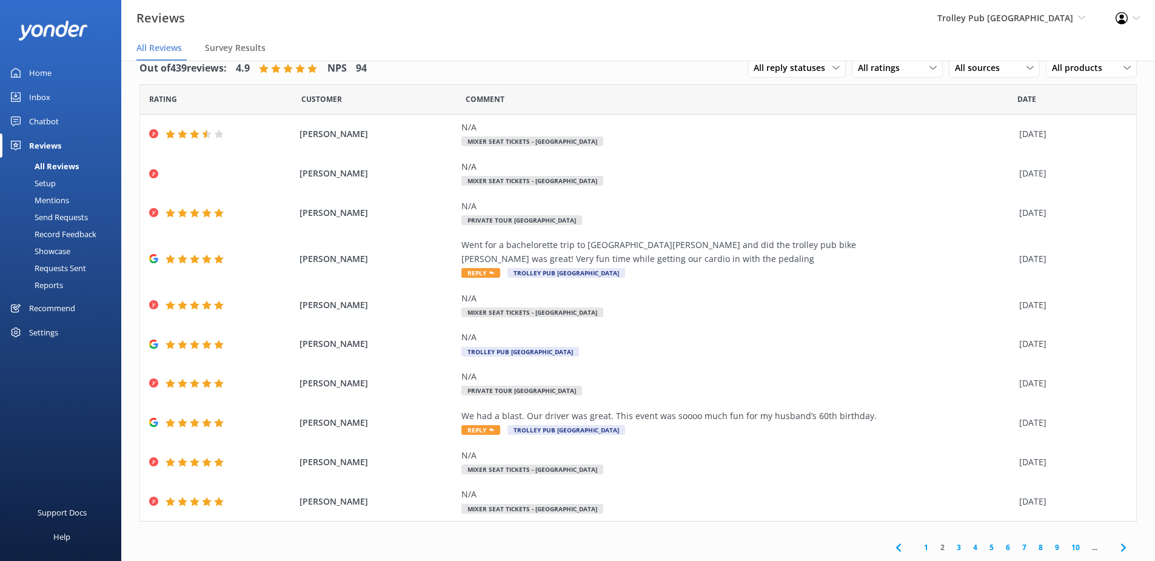
click at [1121, 546] on use at bounding box center [1123, 547] width 5 height 8
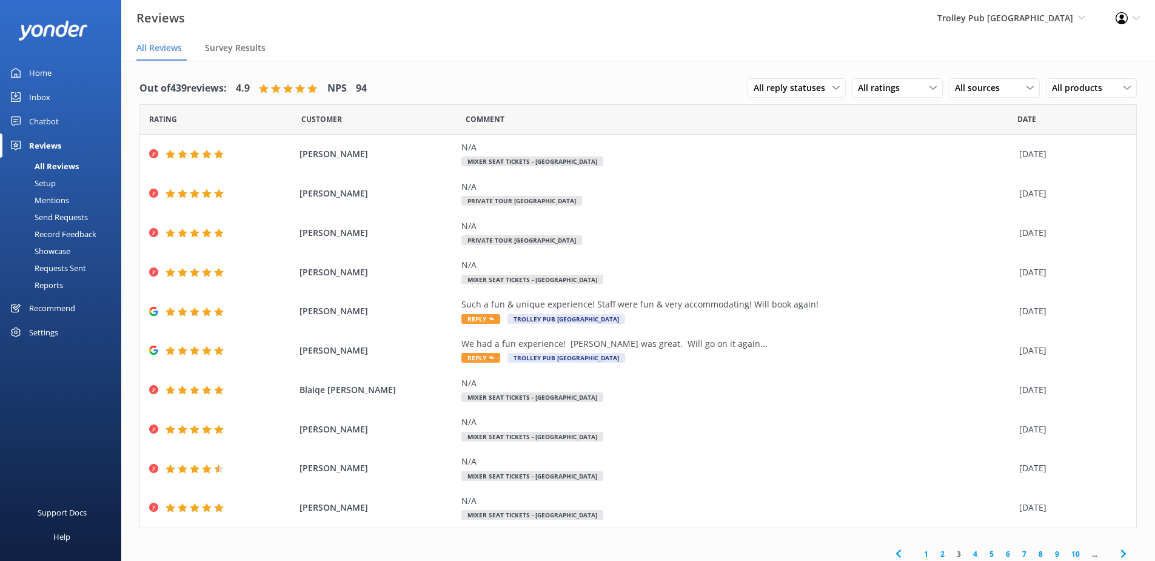
scroll to position [7, 0]
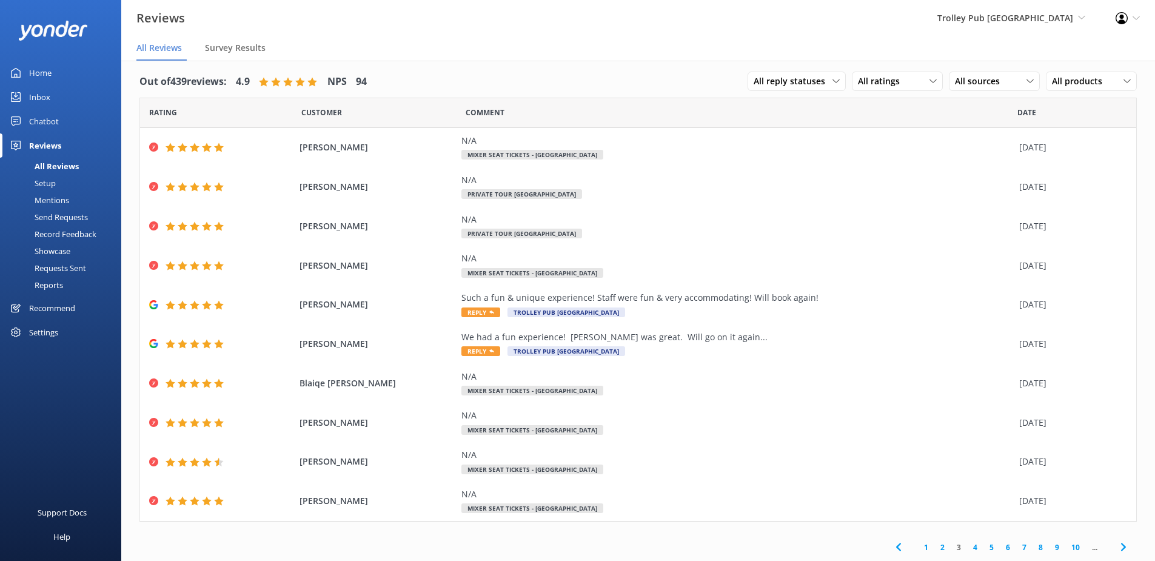
click at [1116, 544] on icon at bounding box center [1123, 547] width 15 height 15
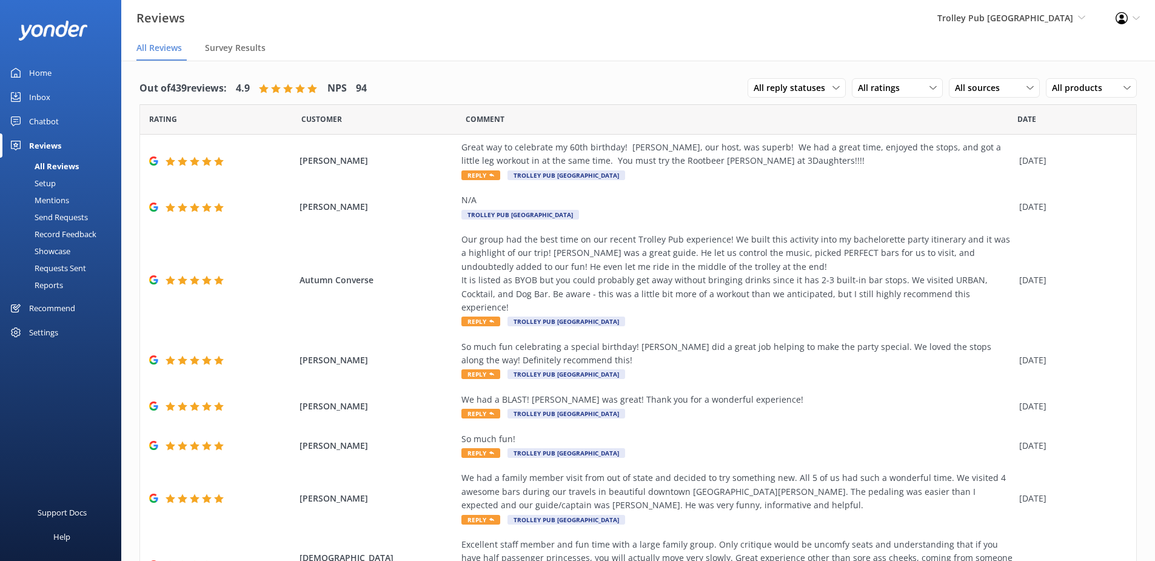
scroll to position [156, 0]
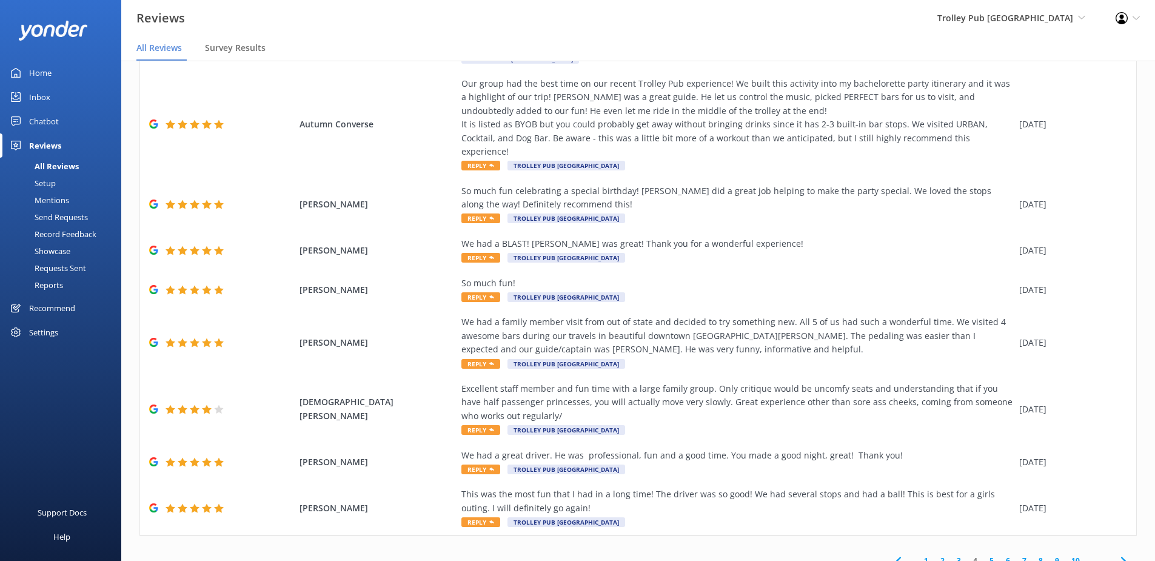
click at [1029, 22] on span "Trolley Pub [GEOGRAPHIC_DATA]" at bounding box center [1005, 18] width 136 height 12
click at [1028, 78] on link "Paddle Pub [GEOGRAPHIC_DATA]" at bounding box center [1040, 98] width 121 height 40
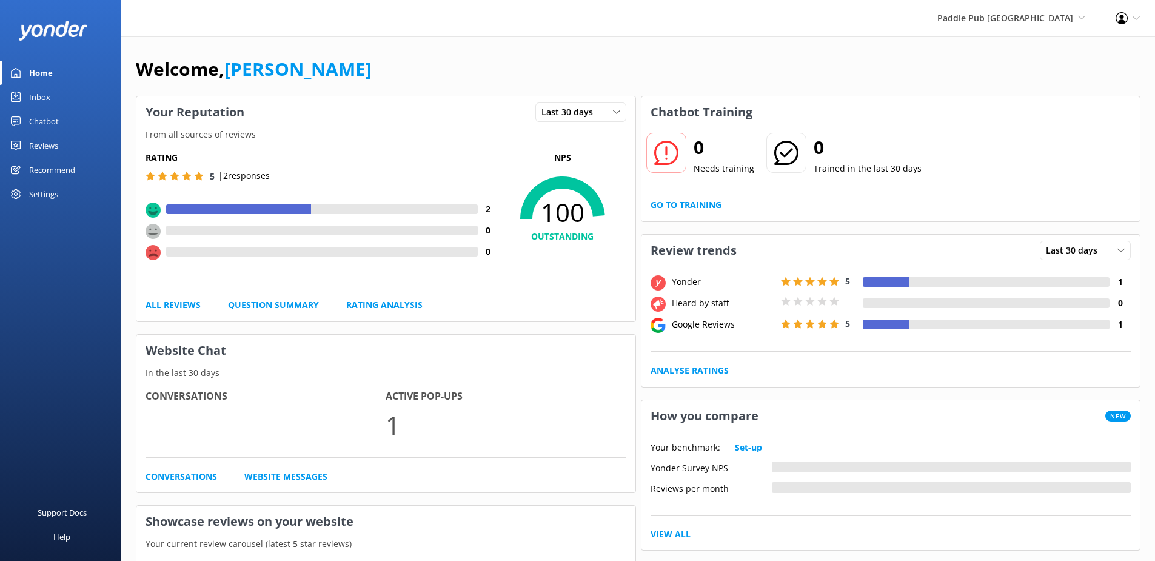
click at [38, 148] on div "Reviews" at bounding box center [43, 145] width 29 height 24
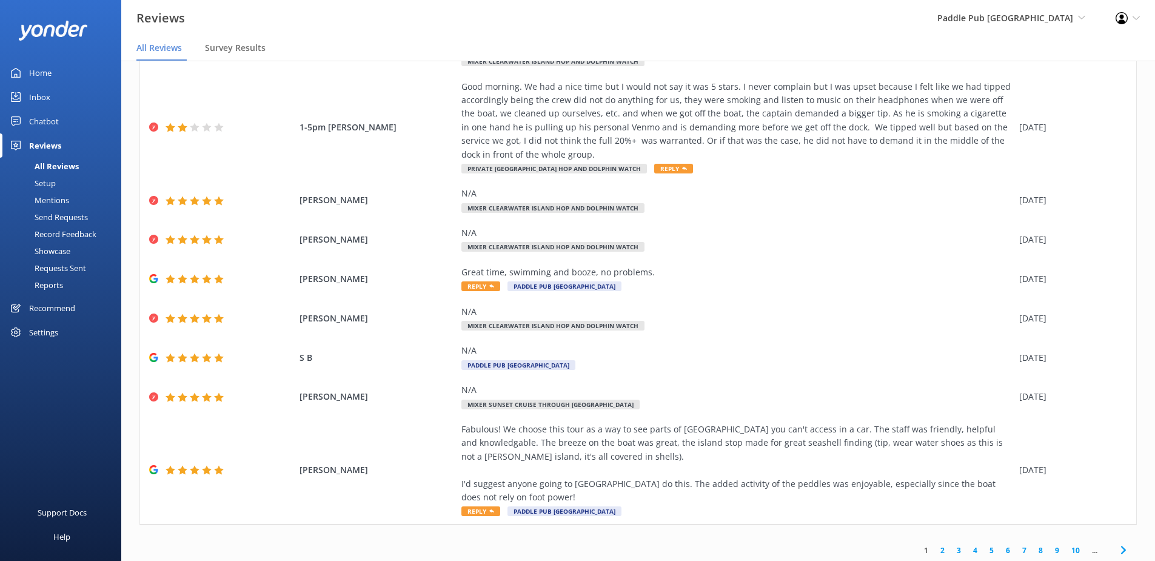
scroll to position [142, 0]
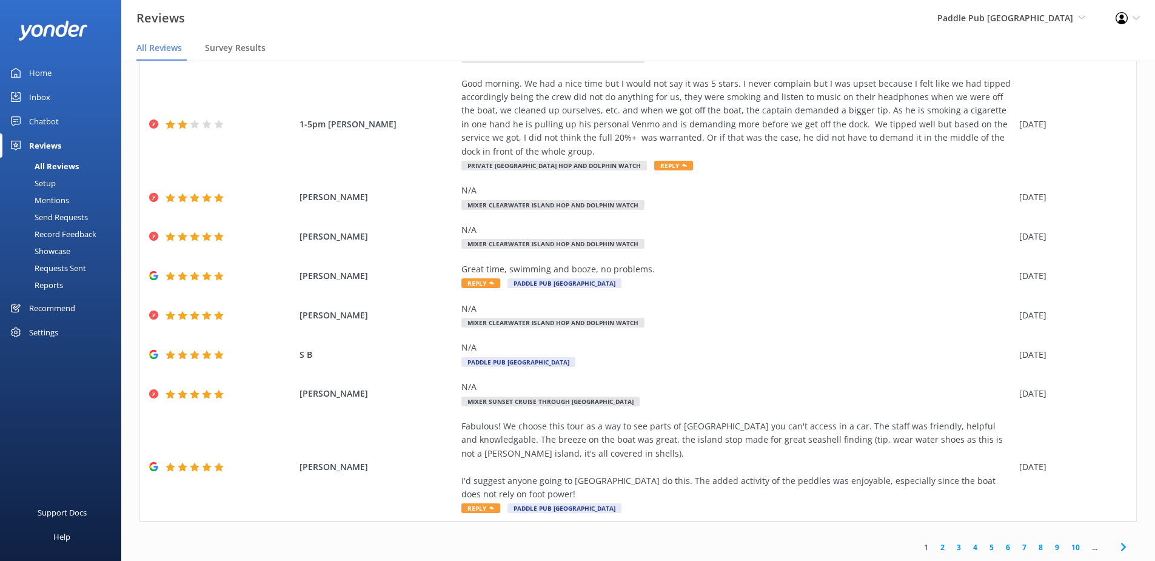
click at [1116, 543] on icon at bounding box center [1123, 547] width 15 height 15
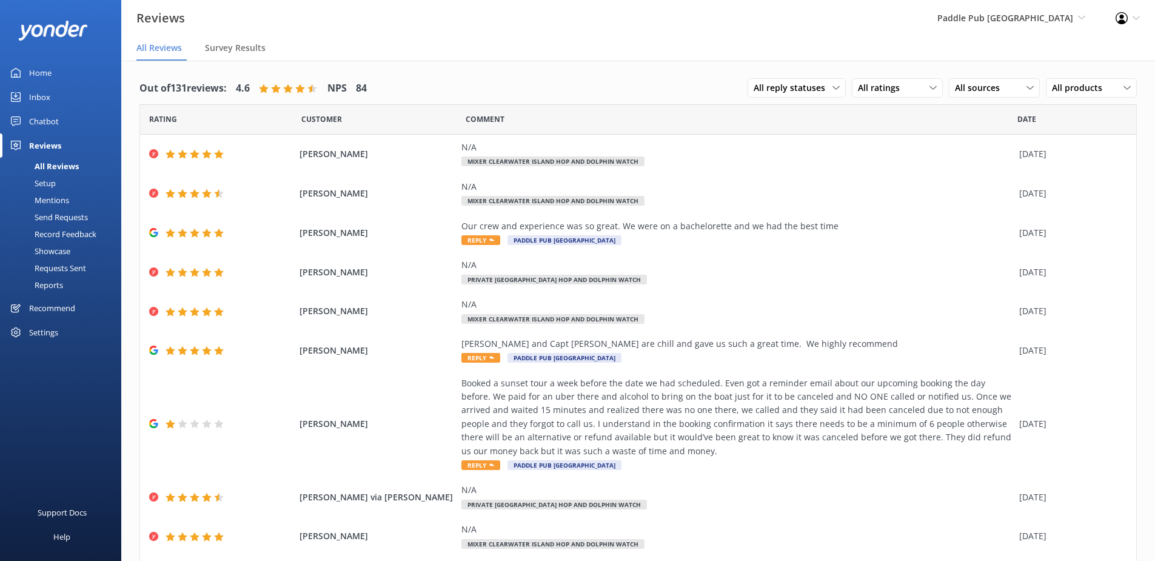
scroll to position [102, 0]
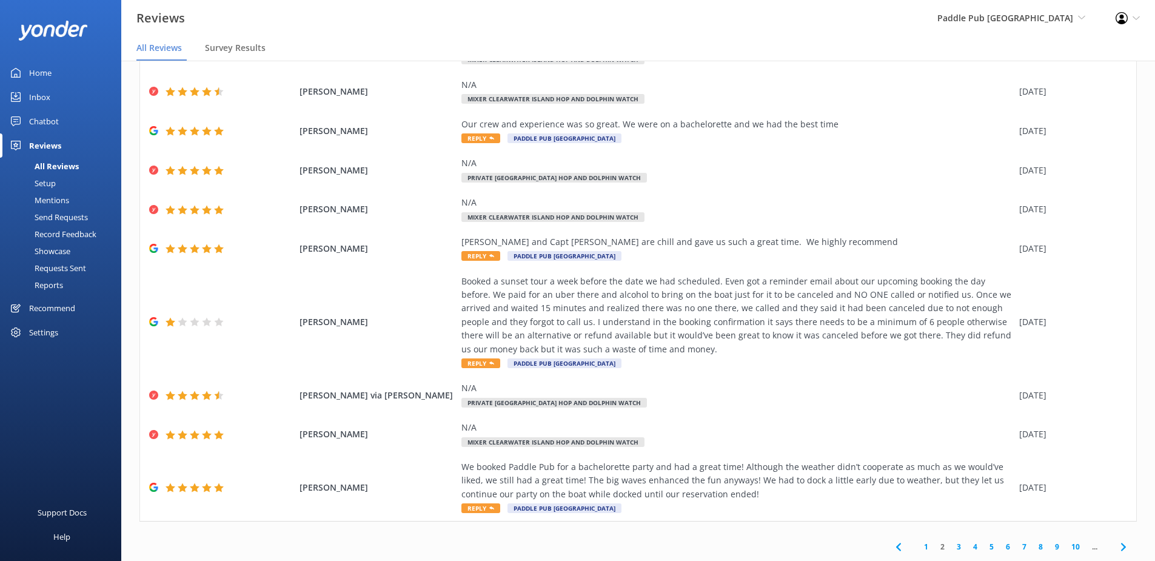
click at [1110, 544] on span at bounding box center [1123, 547] width 27 height 27
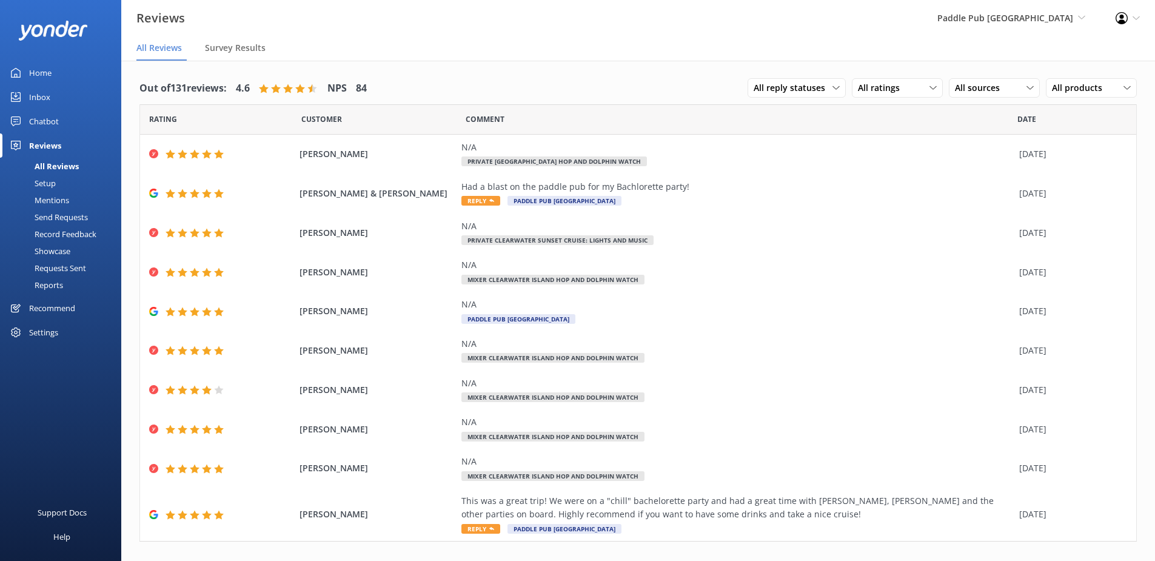
scroll to position [20, 0]
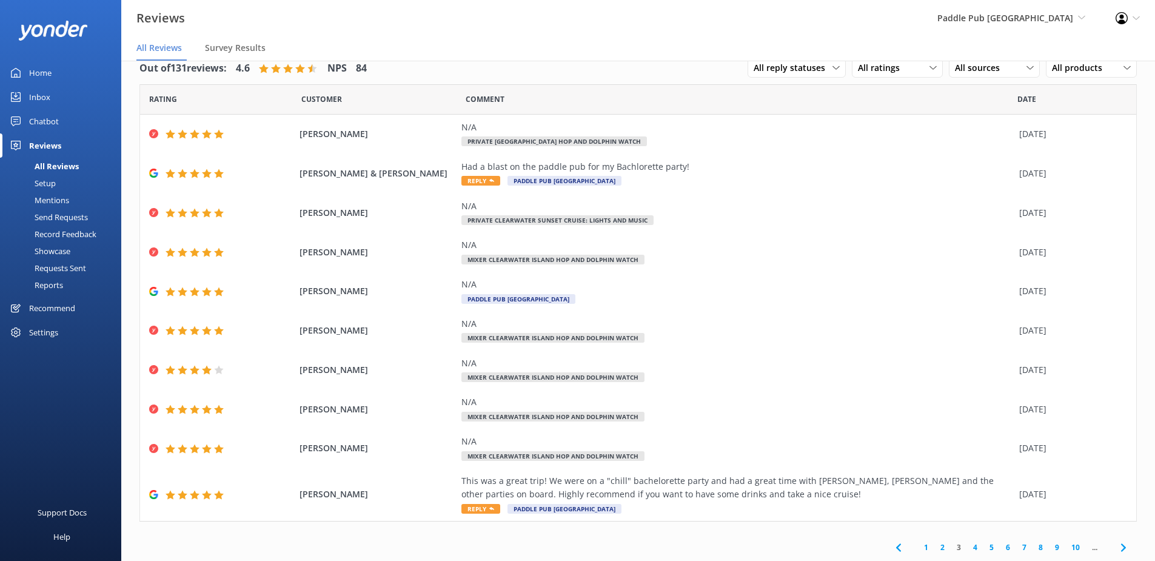
click at [1121, 548] on use at bounding box center [1123, 547] width 5 height 8
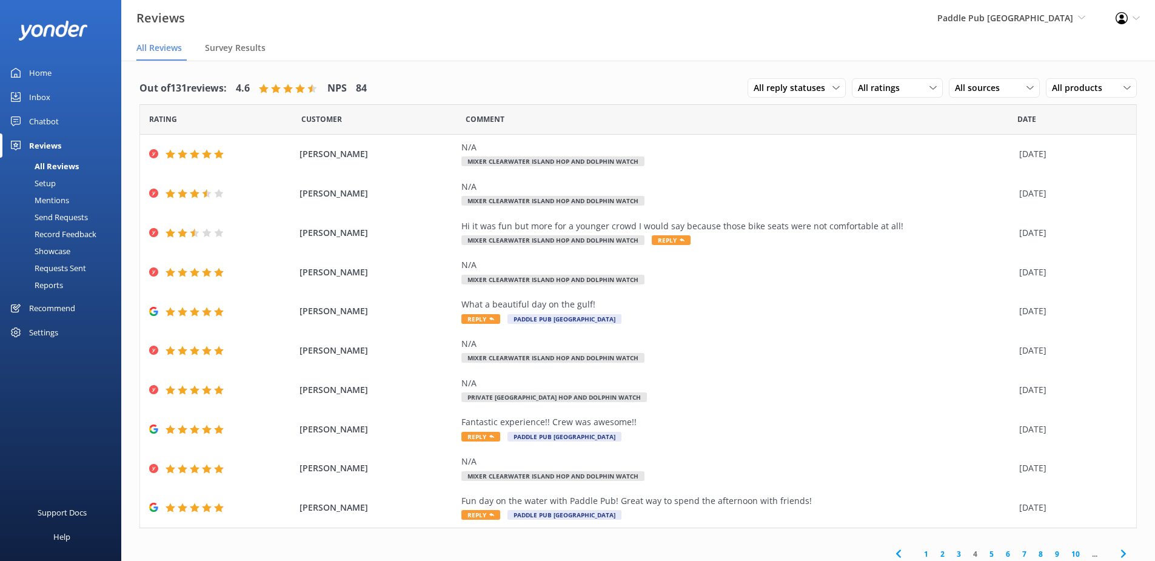
scroll to position [7, 0]
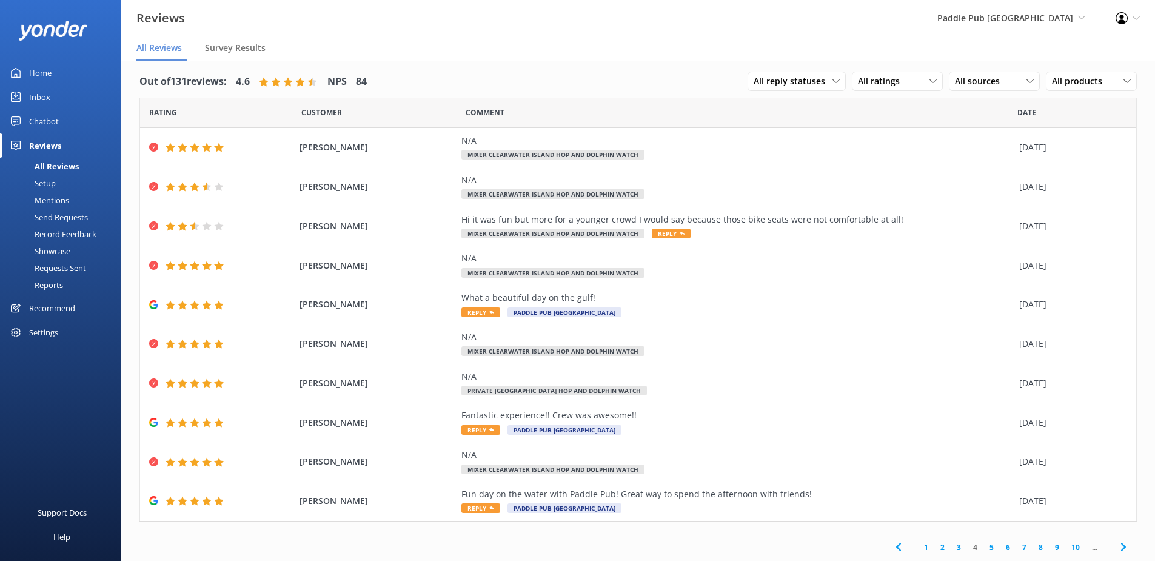
click at [1068, 548] on link "10" at bounding box center [1075, 547] width 21 height 12
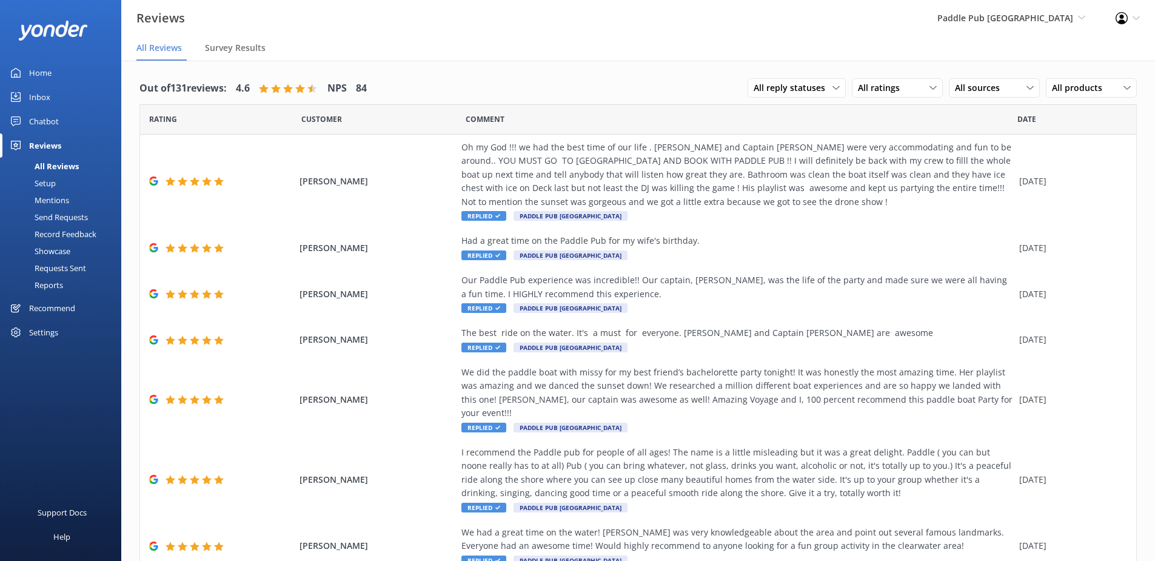
click at [808, 89] on span "All reply statuses" at bounding box center [793, 87] width 79 height 13
click at [860, 101] on div "All reply statuses All reply statuses Needs a reply Does not need reply All rat…" at bounding box center [942, 89] width 389 height 32
click at [864, 99] on div "All reply statuses All reply statuses Needs a reply Does not need reply All rat…" at bounding box center [942, 89] width 389 height 32
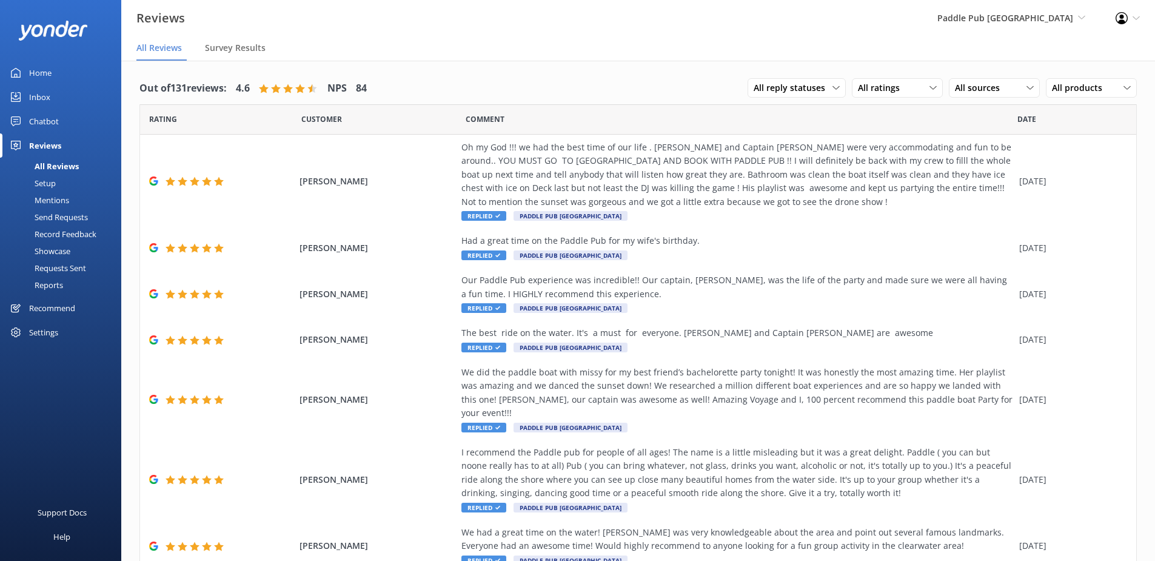
drag, startPoint x: 864, startPoint y: 99, endPoint x: 857, endPoint y: 93, distance: 9.9
click at [858, 93] on span "All ratings" at bounding box center [882, 87] width 49 height 13
click at [880, 185] on div "Detractors" at bounding box center [898, 187] width 56 height 12
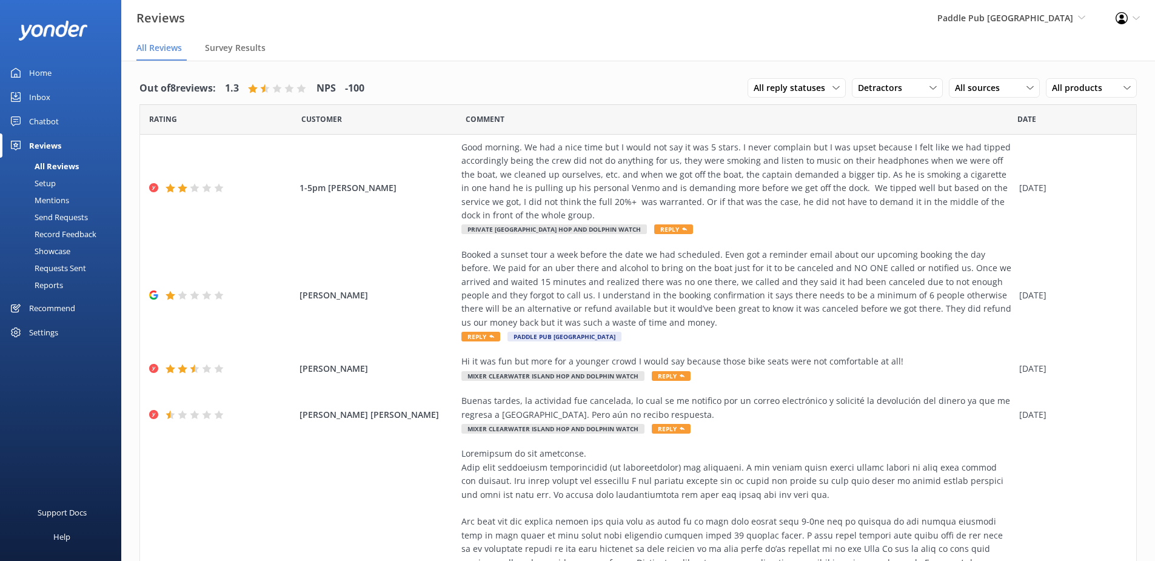
click at [871, 89] on span "Detractors" at bounding box center [884, 87] width 52 height 13
click at [870, 136] on div "Promoters" at bounding box center [897, 138] width 55 height 12
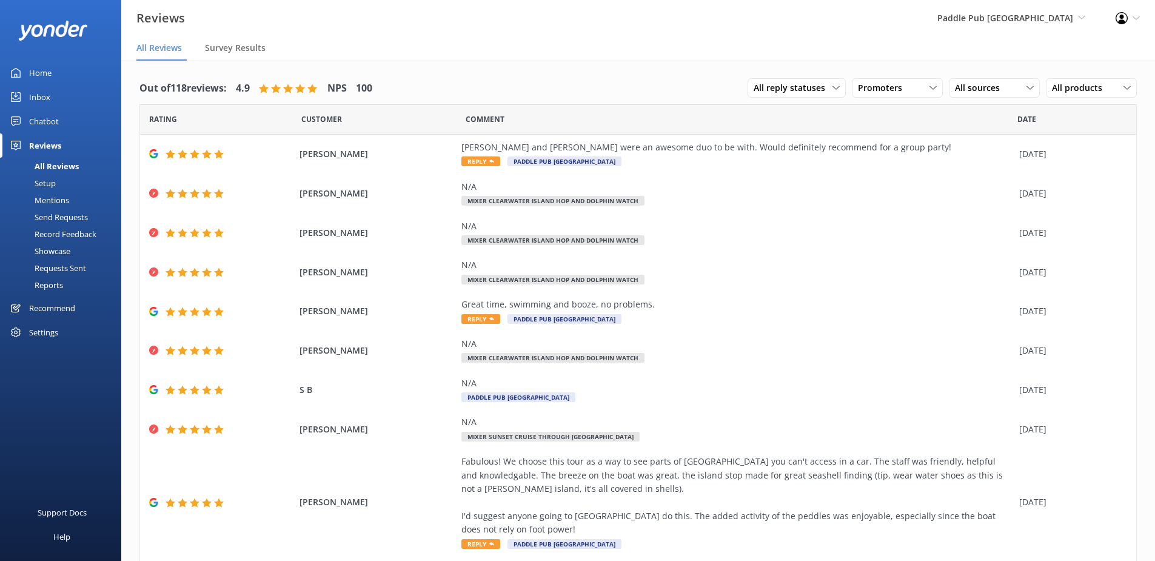
click at [1002, 25] on span "Paddle Pub Clearwater Beach Paddle Pub Fort Lauderdale Paddle Pub Clearwater Be…" at bounding box center [1011, 18] width 148 height 13
click at [1015, 58] on link "Paddle Pub [GEOGRAPHIC_DATA]" at bounding box center [1040, 58] width 121 height 40
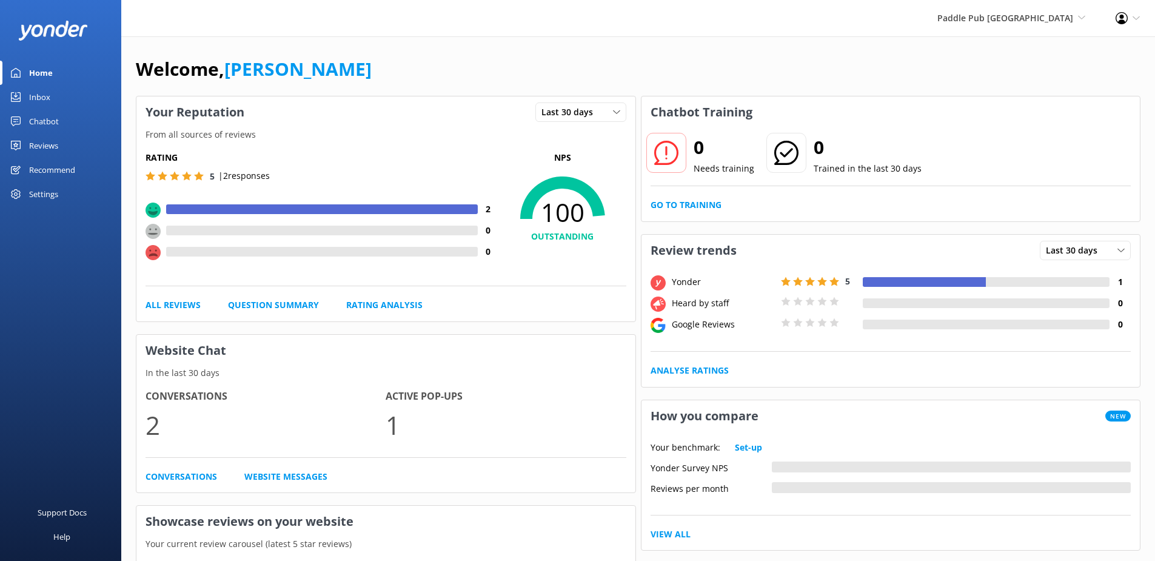
click at [56, 146] on div "Reviews" at bounding box center [43, 145] width 29 height 24
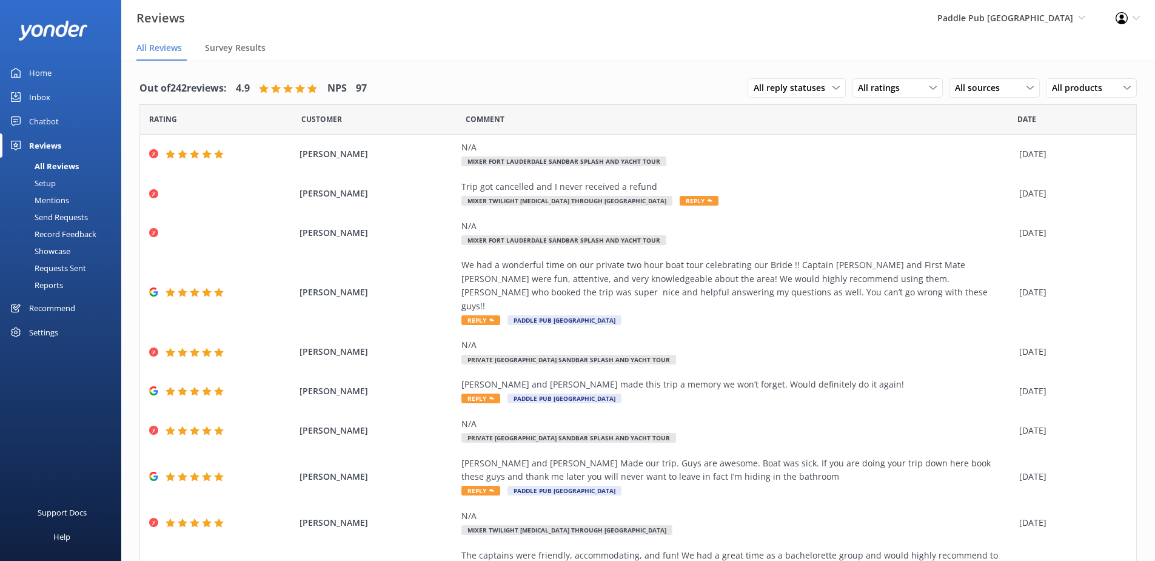
click at [903, 84] on div "All ratings" at bounding box center [897, 87] width 85 height 13
click at [874, 193] on link "Detractors" at bounding box center [907, 187] width 108 height 24
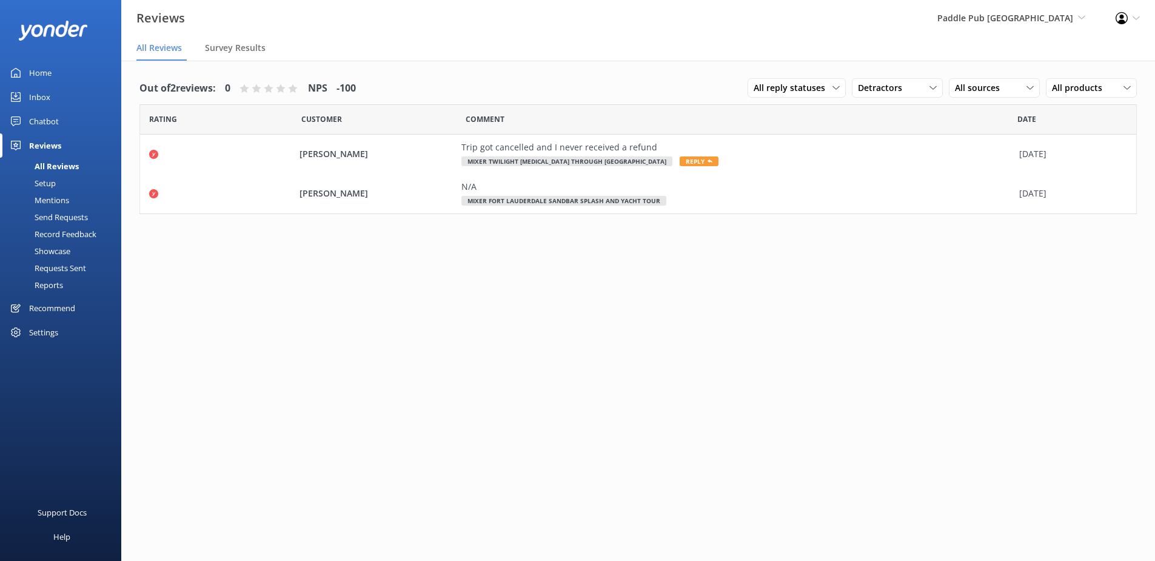
click at [870, 84] on span "Detractors" at bounding box center [884, 87] width 52 height 13
click at [896, 135] on div "Promoters" at bounding box center [897, 138] width 55 height 12
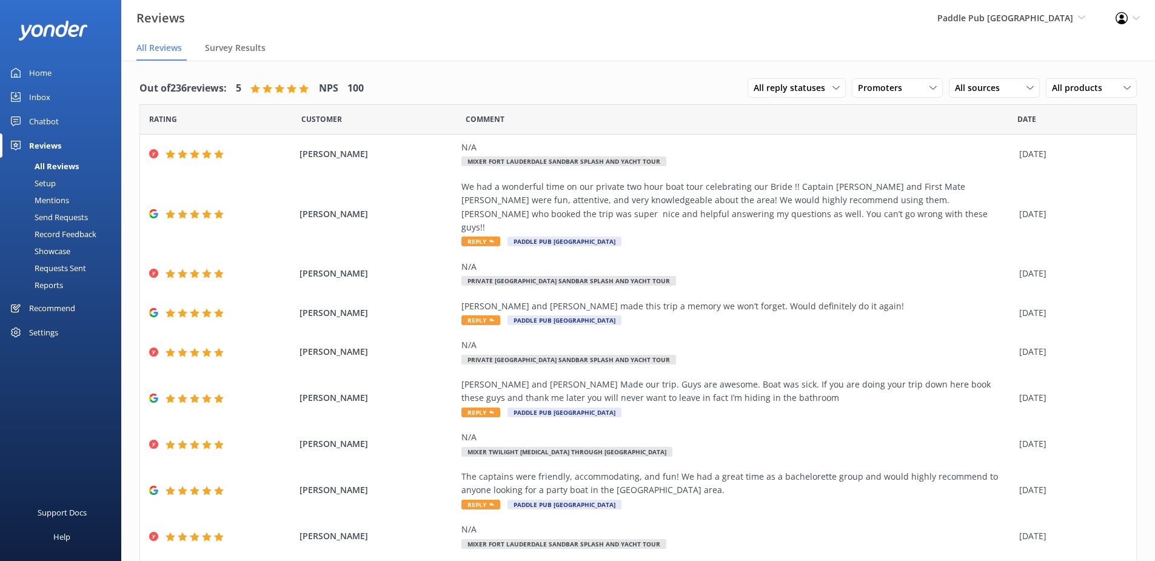
click at [877, 84] on span "Promoters" at bounding box center [884, 87] width 52 height 13
click at [874, 104] on link "All ratings" at bounding box center [907, 113] width 108 height 24
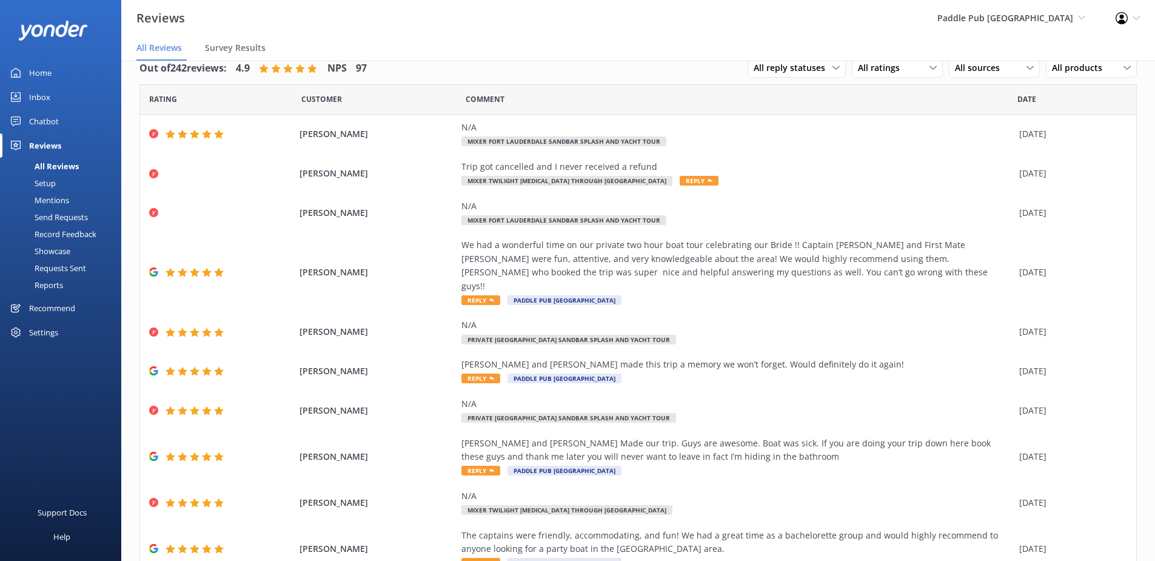
scroll to position [61, 0]
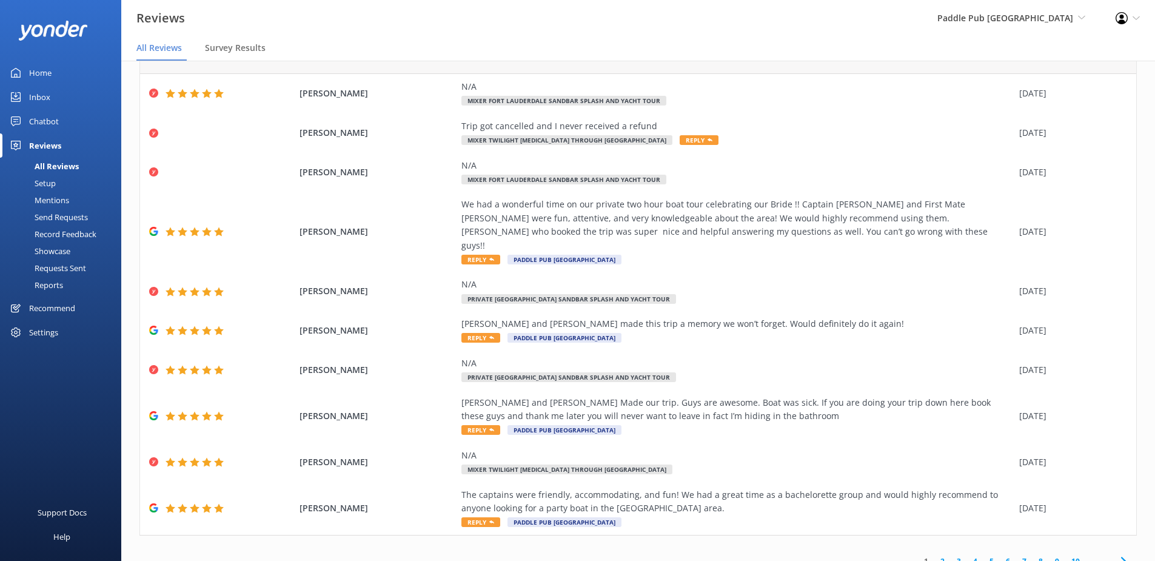
click at [1119, 554] on icon at bounding box center [1123, 561] width 15 height 15
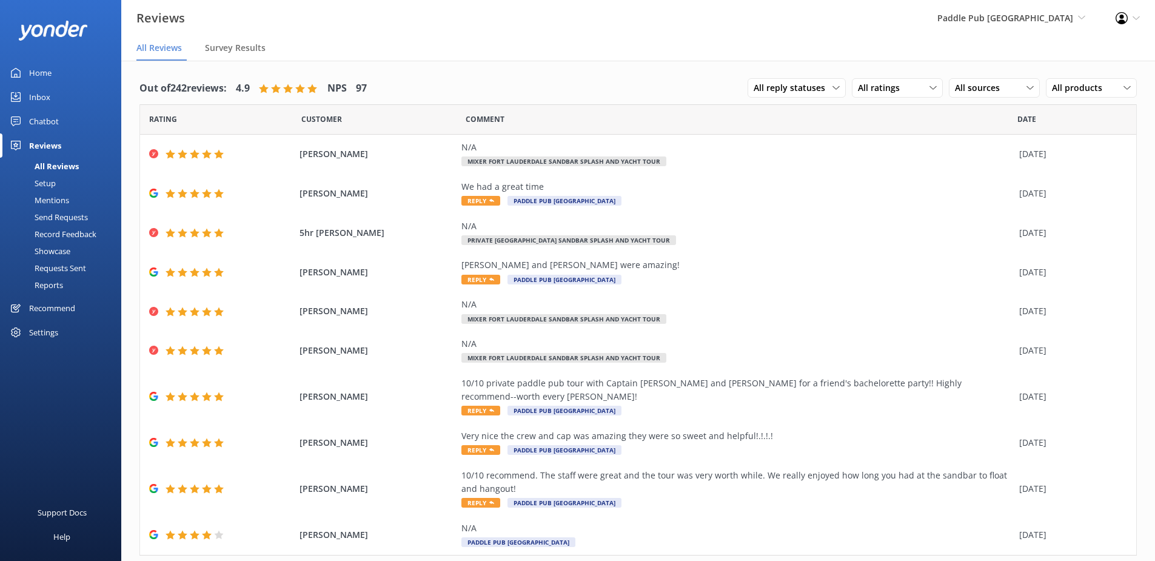
click at [1028, 31] on div "Paddle Pub Fort Lauderdale Paddle Pub Fort Lauderdale Paddle Pub Clearwater Bea…" at bounding box center [1011, 18] width 178 height 36
click at [1015, 118] on link "Trolley Pub [GEOGRAPHIC_DATA]" at bounding box center [1040, 138] width 121 height 40
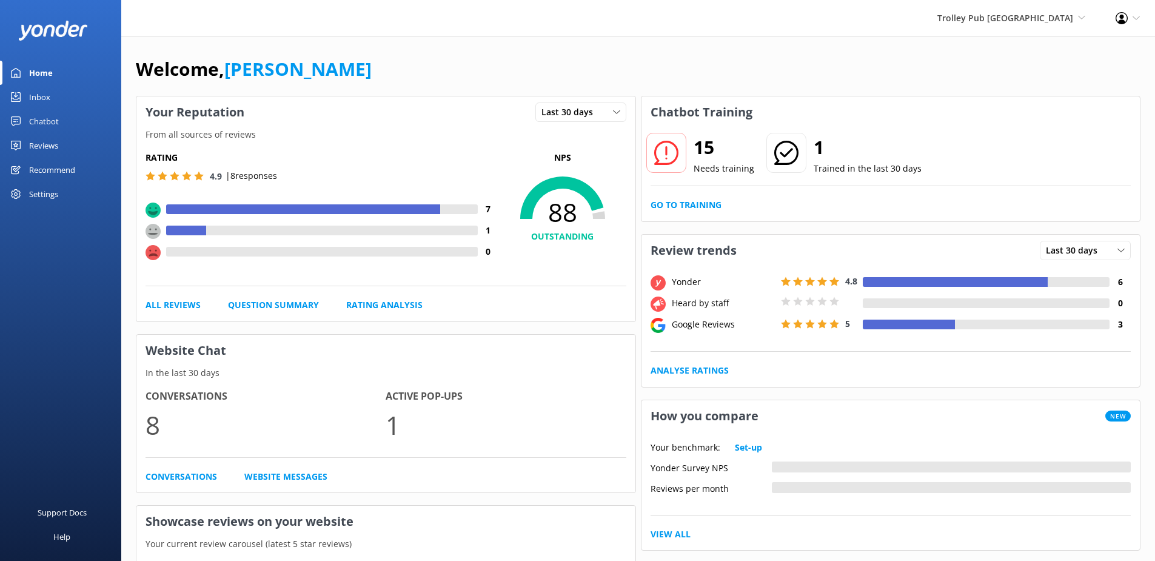
click at [991, 13] on span "Trolley Pub [GEOGRAPHIC_DATA]" at bounding box center [1005, 18] width 136 height 12
click at [1018, 59] on link "Paddle Pub [GEOGRAPHIC_DATA]" at bounding box center [1040, 58] width 121 height 40
